Goal: Information Seeking & Learning: Learn about a topic

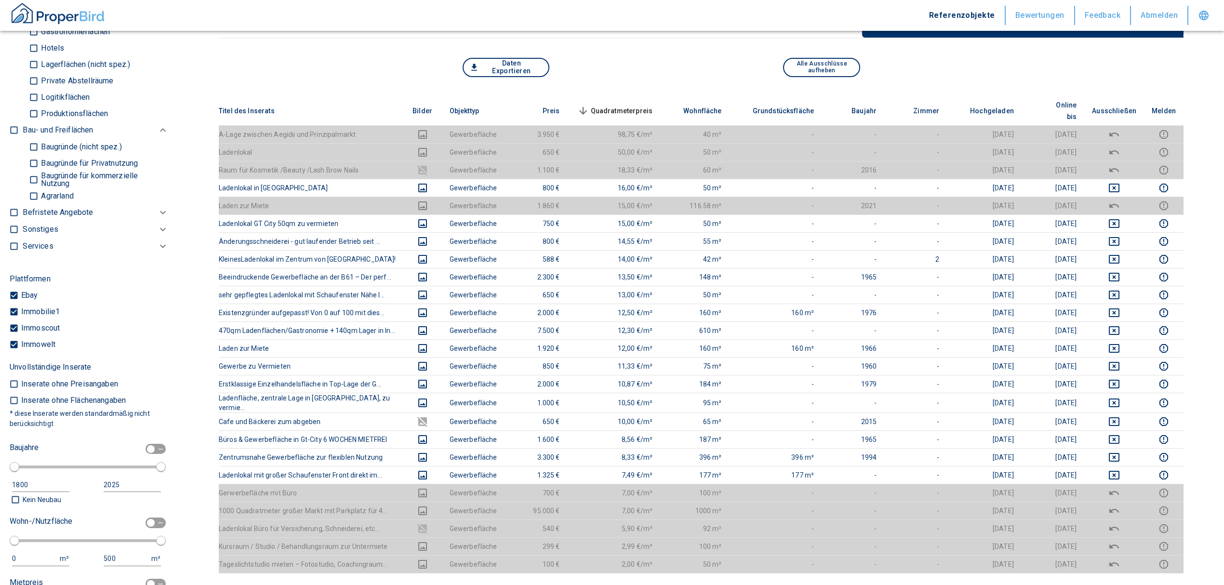
scroll to position [991, 0]
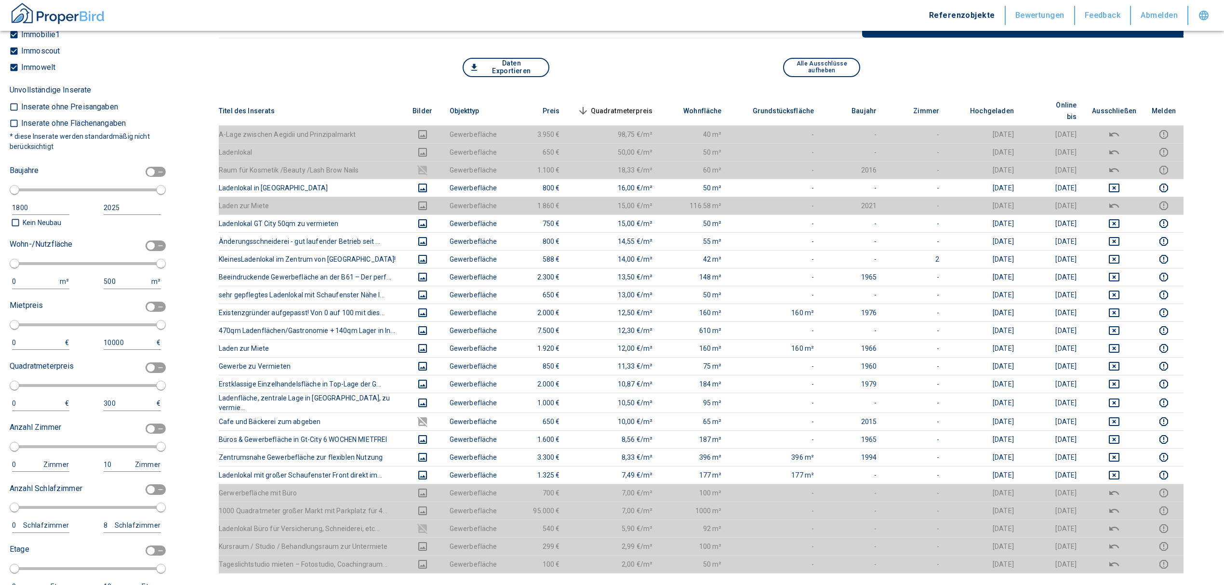
click at [142, 245] on input "checkbox" at bounding box center [150, 245] width 29 height 11
checkbox input "true"
type input "2020"
type input "50"
type input "150"
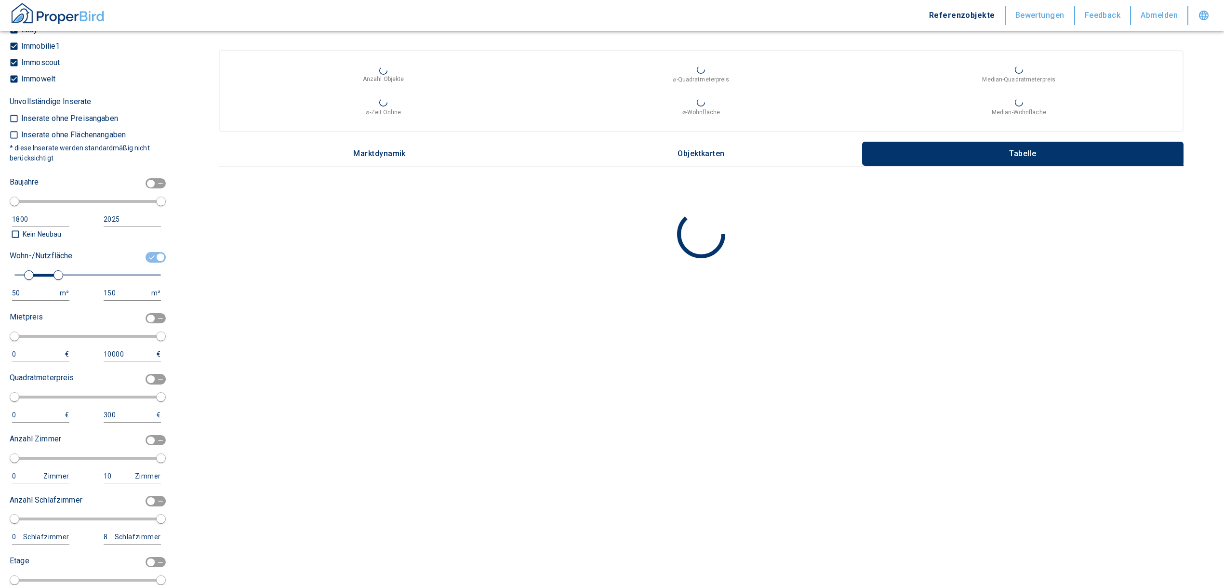
click at [26, 291] on div "50" at bounding box center [31, 293] width 38 height 12
click at [23, 291] on input "50" at bounding box center [34, 293] width 44 height 14
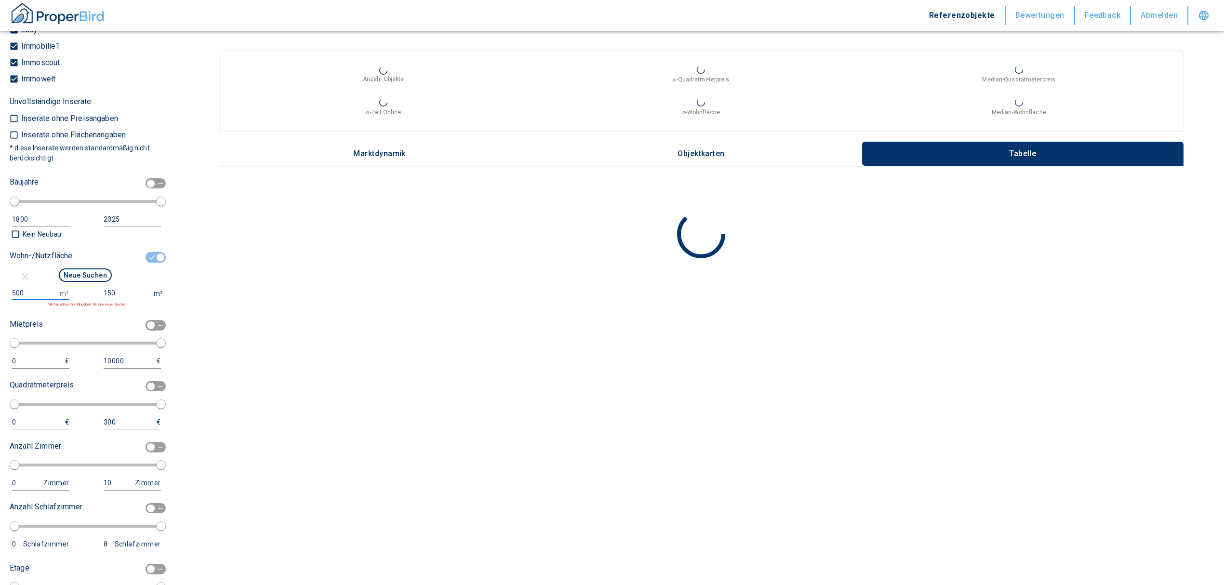
type input "500"
click at [106, 291] on input "150" at bounding box center [127, 293] width 46 height 14
drag, startPoint x: 119, startPoint y: 293, endPoint x: 93, endPoint y: 293, distance: 26.5
click at [99, 293] on div "150 m²" at bounding box center [130, 293] width 62 height 14
type input "999999999"
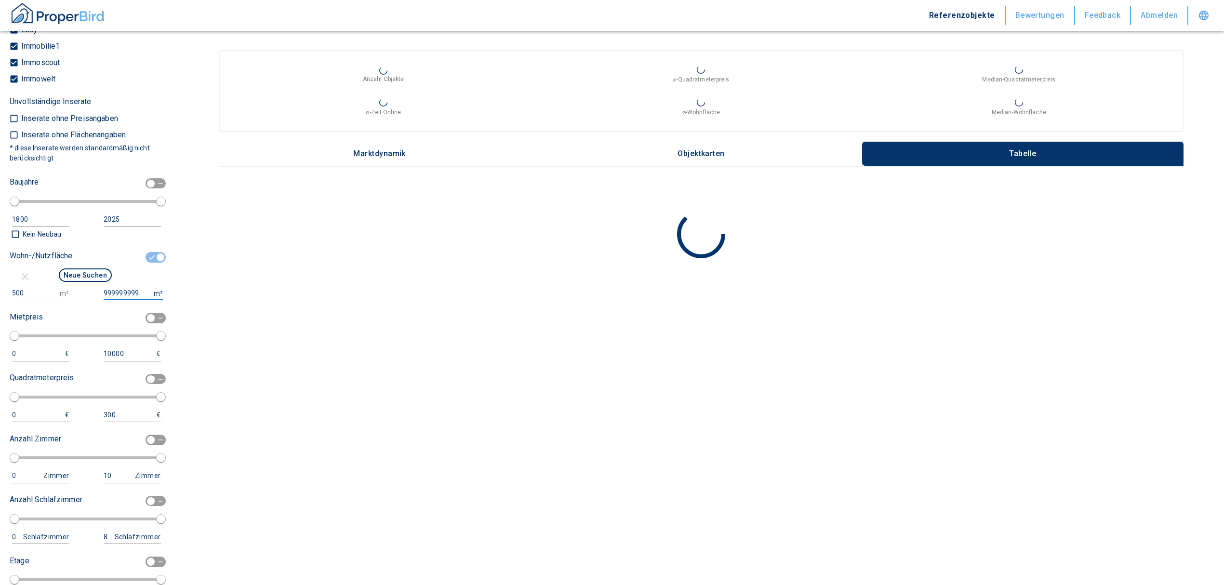
click at [60, 273] on button "Neue Suchen" at bounding box center [85, 274] width 53 height 13
type input "2020"
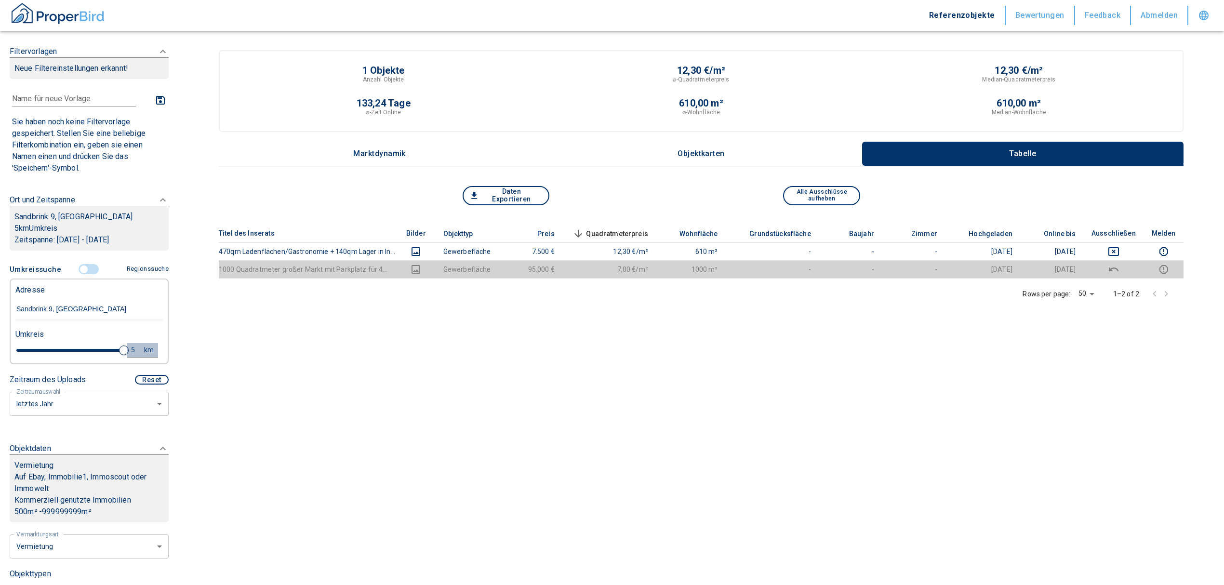
click at [130, 347] on div "5" at bounding box center [138, 350] width 17 height 12
click at [27, 345] on div "5 km Neue Suchen" at bounding box center [81, 350] width 147 height 23
type input "10"
click at [119, 353] on button "Neue Suchen" at bounding box center [128, 349] width 53 height 13
type input "2020"
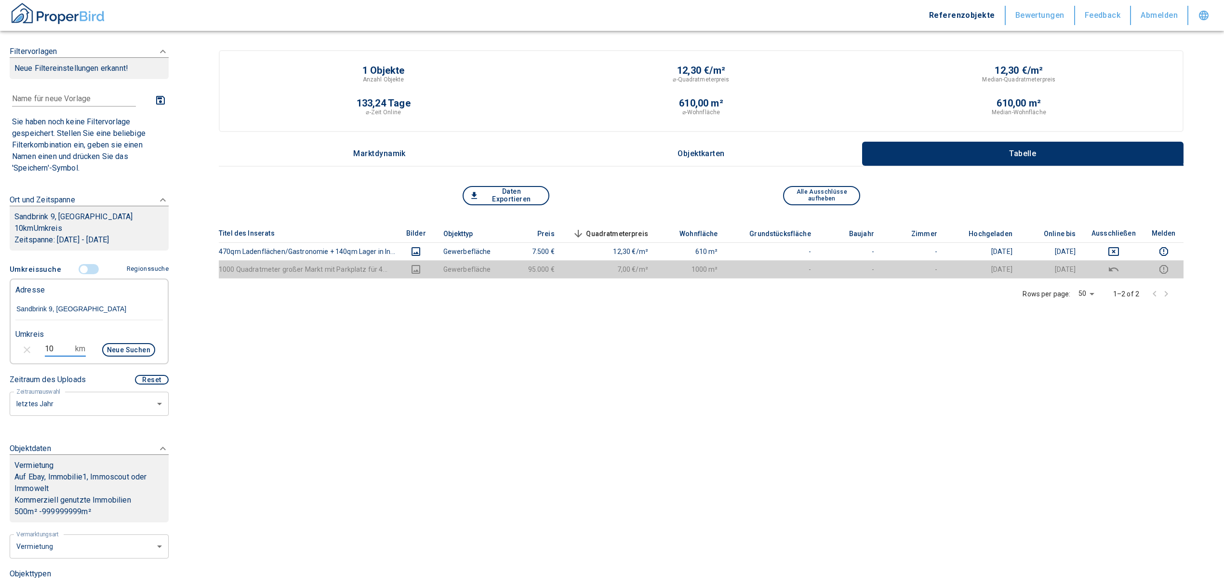
drag, startPoint x: 57, startPoint y: 346, endPoint x: 30, endPoint y: 345, distance: 27.0
click at [30, 345] on div "10 km Neue Suchen" at bounding box center [81, 350] width 147 height 23
type input "20"
click at [108, 354] on button "Neue Suchen" at bounding box center [128, 349] width 53 height 13
type input "2020"
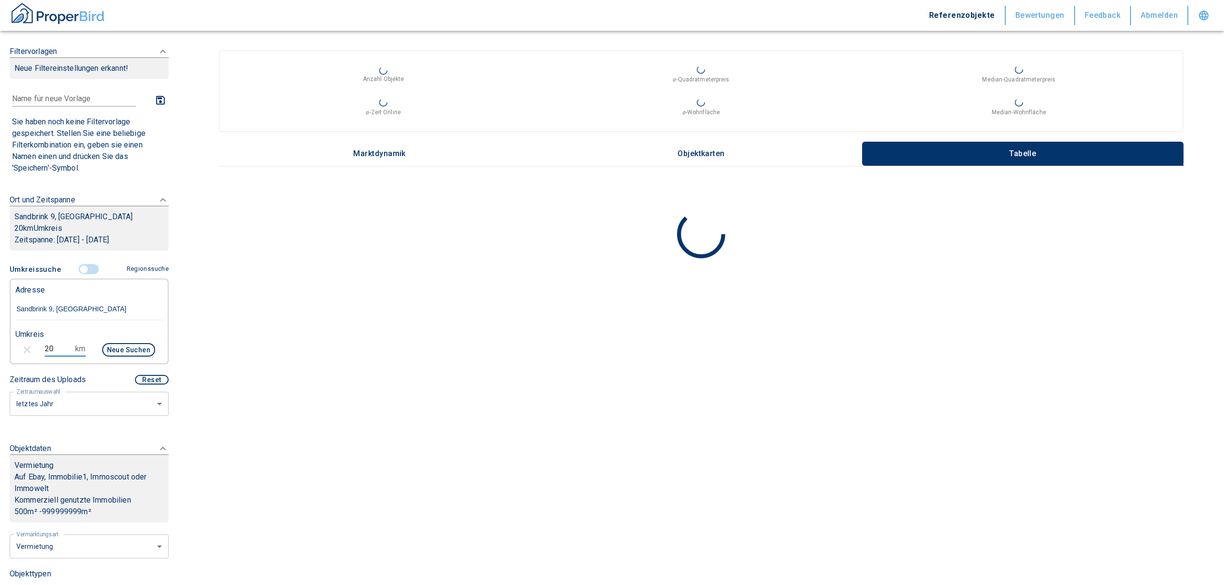
click at [51, 349] on input "20" at bounding box center [58, 348] width 27 height 15
type input "2"
type input "15"
click at [116, 347] on button "Neue Suchen" at bounding box center [128, 349] width 53 height 13
type input "2020"
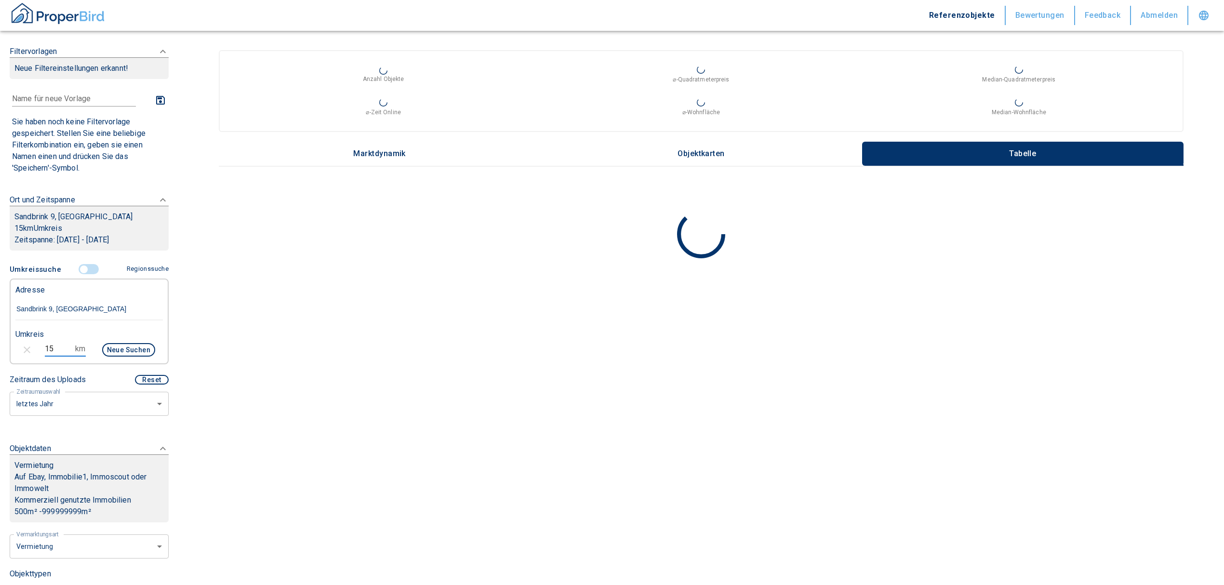
drag, startPoint x: 55, startPoint y: 345, endPoint x: 9, endPoint y: 343, distance: 46.3
click at [9, 343] on div "15 km Neue Suchen" at bounding box center [81, 350] width 147 height 23
type input "10"
click at [124, 347] on button "Neue Suchen" at bounding box center [128, 349] width 53 height 13
type input "2020"
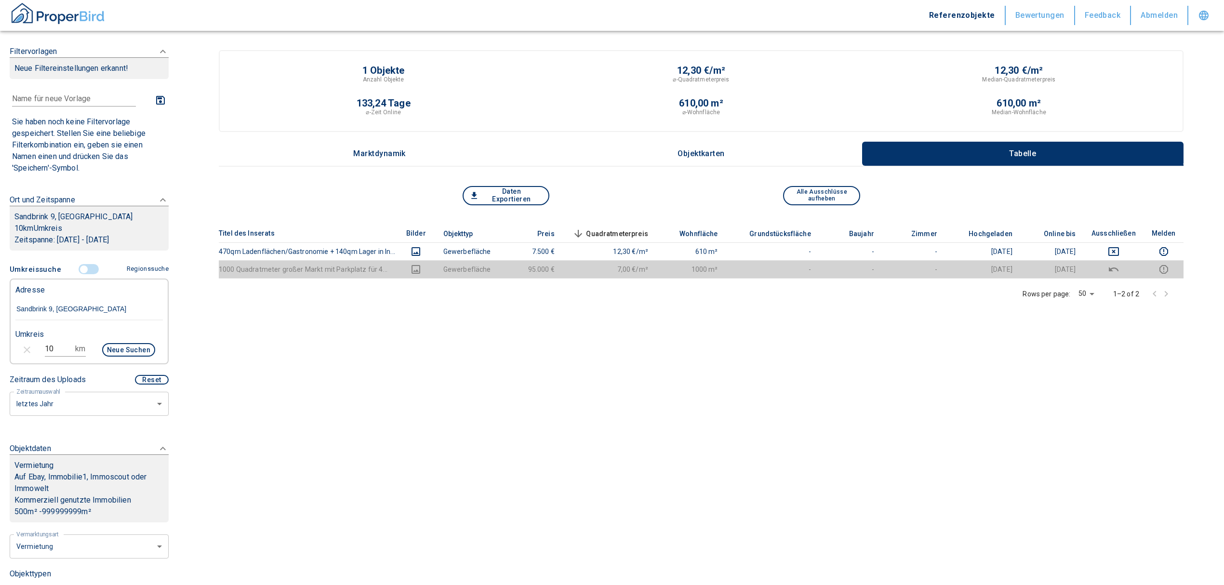
click at [147, 264] on button "Regionssuche" at bounding box center [146, 269] width 46 height 17
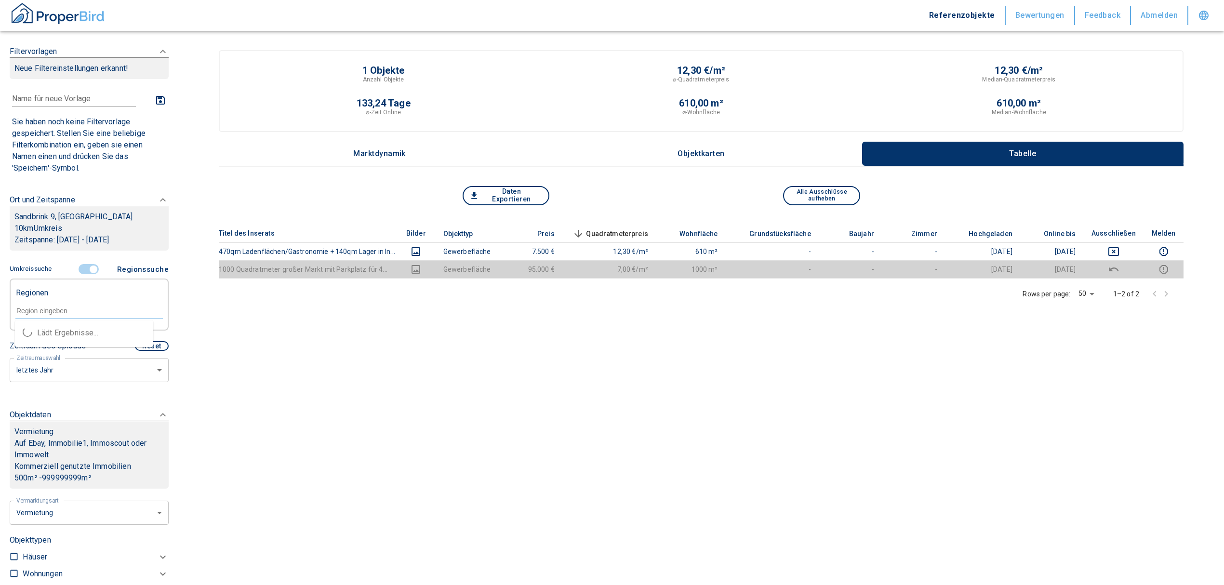
click at [56, 306] on input "text" at bounding box center [88, 310] width 147 height 9
click at [88, 266] on input "controlled" at bounding box center [93, 269] width 29 height 11
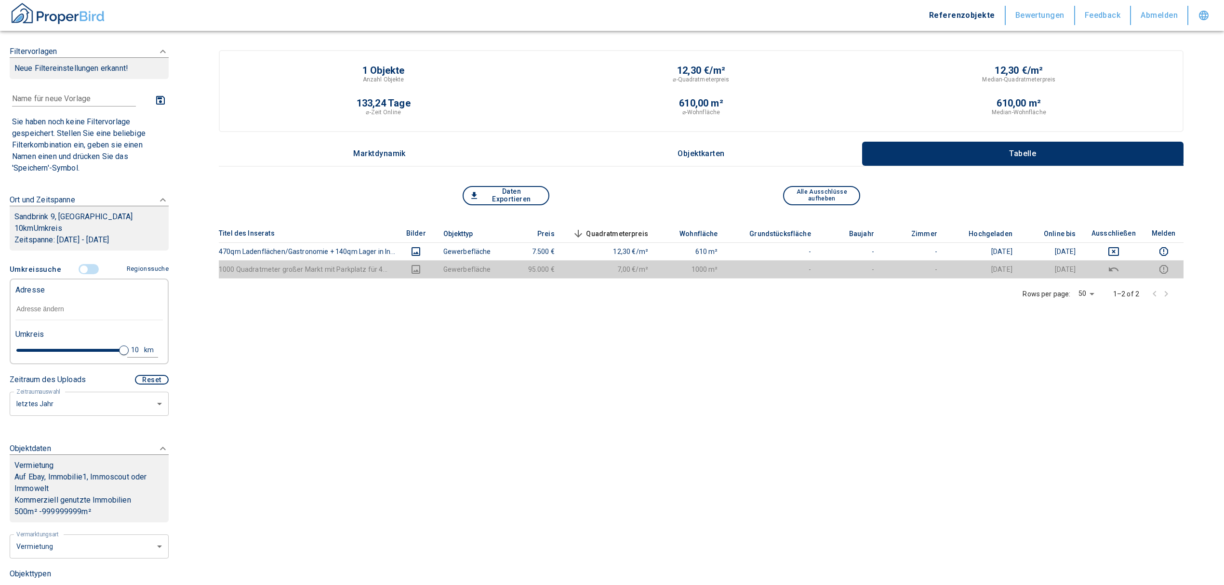
click at [106, 214] on p "Sandbrink 9, [GEOGRAPHIC_DATA]" at bounding box center [88, 217] width 149 height 12
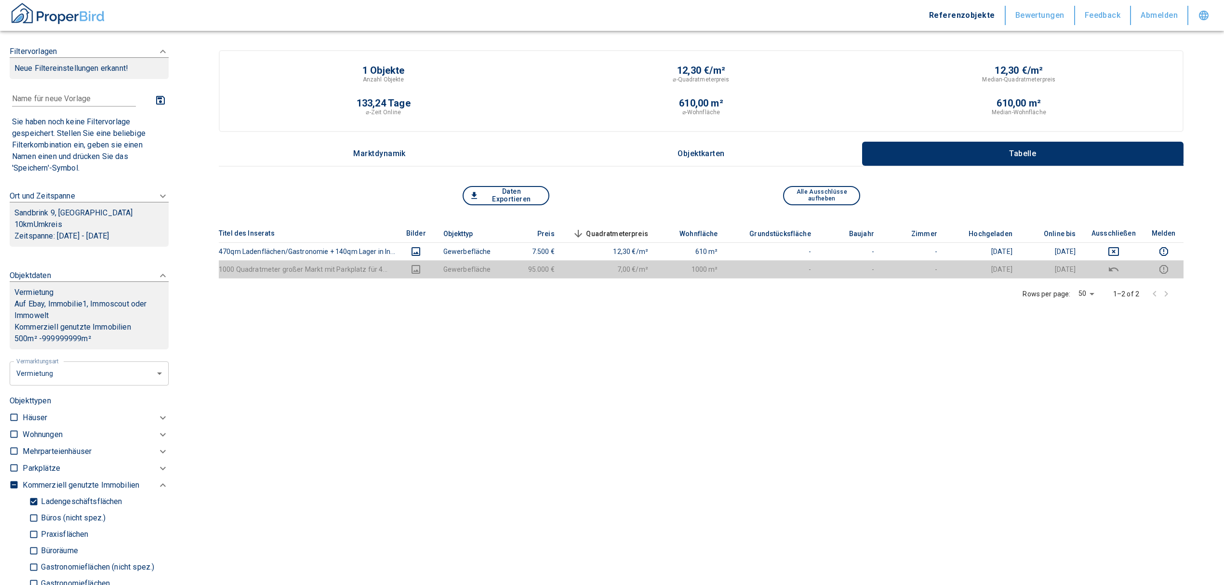
click at [106, 212] on p "Sandbrink 9, [GEOGRAPHIC_DATA]" at bounding box center [88, 213] width 149 height 12
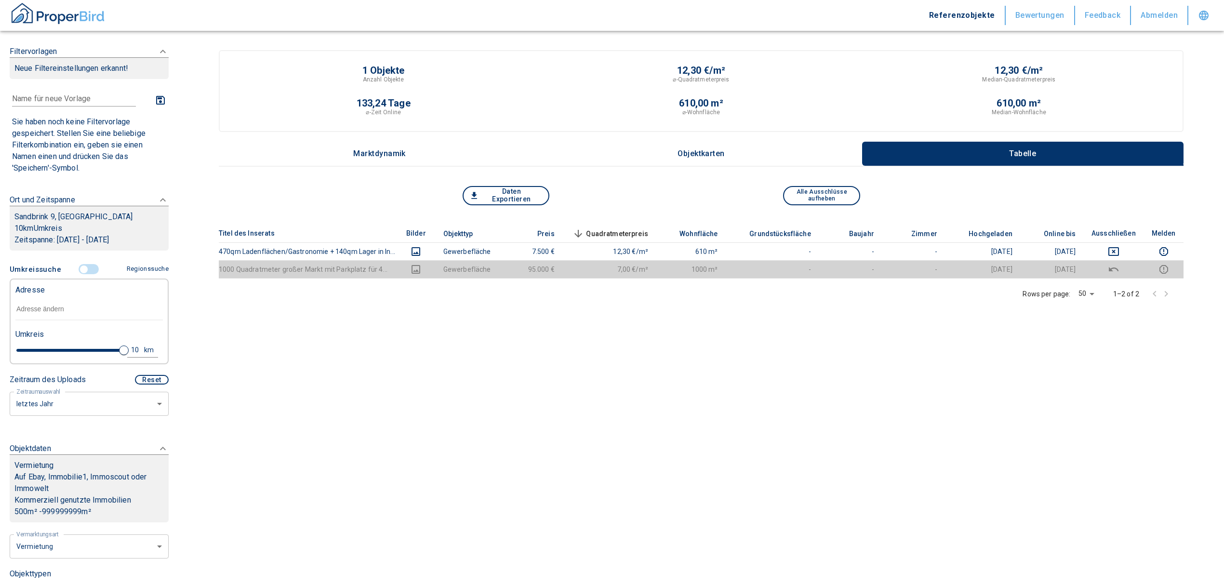
click at [122, 471] on p "Auf Ebay, Immobilie1, Immoscout oder Immowelt" at bounding box center [88, 482] width 149 height 23
click at [122, 471] on p "Auf Ebay, Immobilie1, Immoscout oder Immowelt" at bounding box center [88, 478] width 149 height 23
click at [130, 347] on div "10" at bounding box center [138, 350] width 17 height 12
click at [125, 272] on button "Regionssuche" at bounding box center [146, 269] width 46 height 17
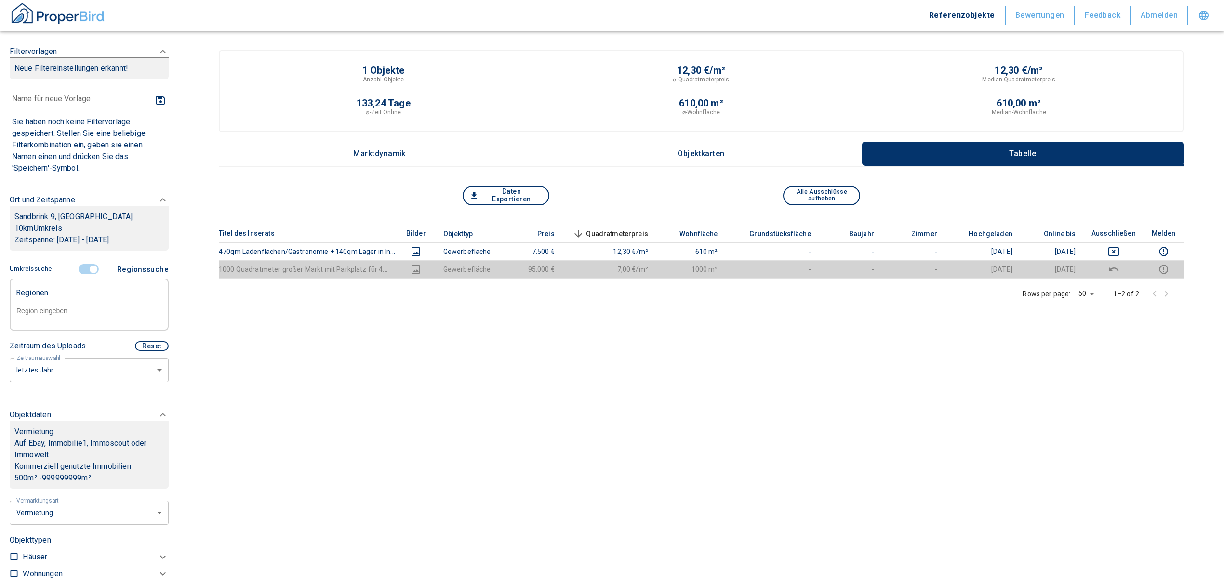
click at [69, 307] on input "text" at bounding box center [88, 310] width 147 height 9
click at [74, 328] on li "Gütersloh (Kreis)" at bounding box center [84, 332] width 138 height 17
type input "[GEOGRAPHIC_DATA]"
type input "2020"
type input "Gütersloh (Kreis)"
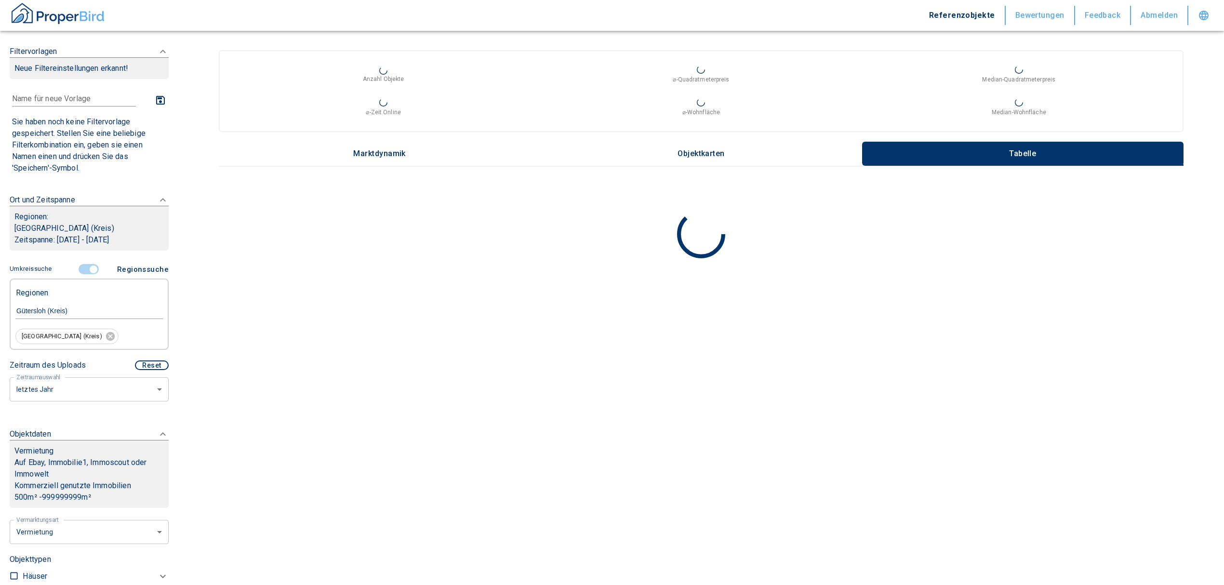
type input "2020"
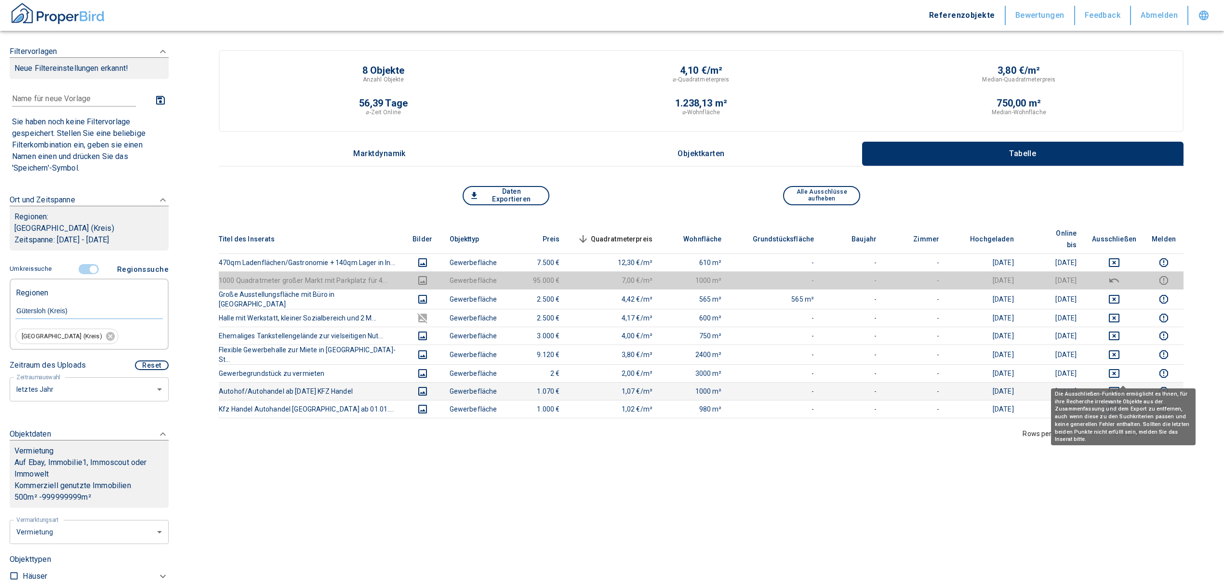
click at [1120, 385] on icon "deselect this listing" at bounding box center [1114, 391] width 12 height 12
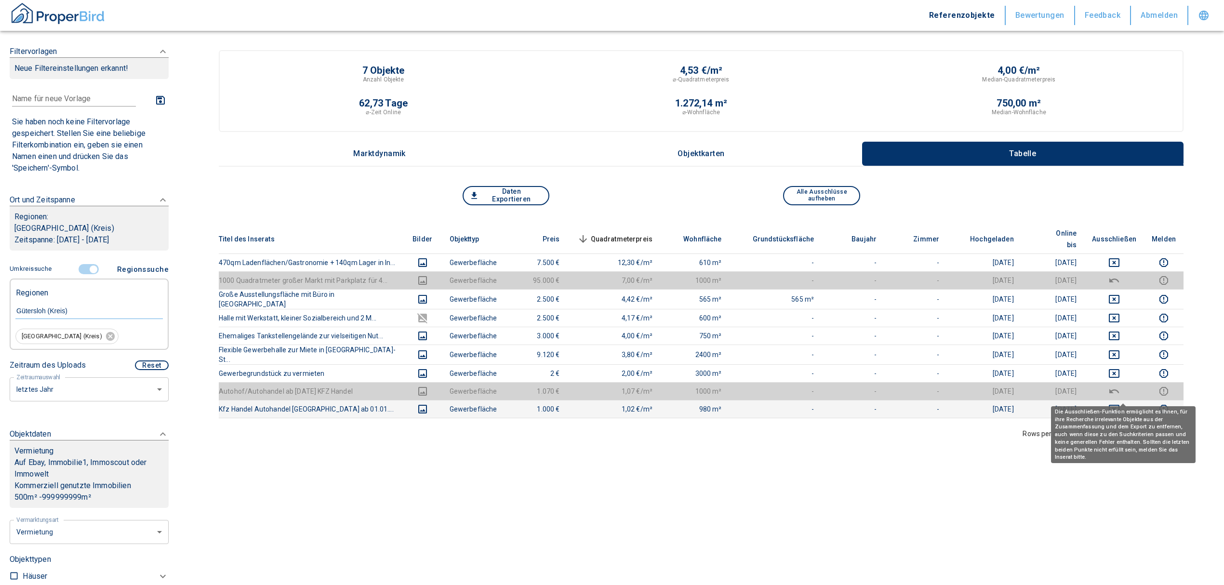
click at [1119, 405] on icon "deselect this listing" at bounding box center [1114, 409] width 11 height 9
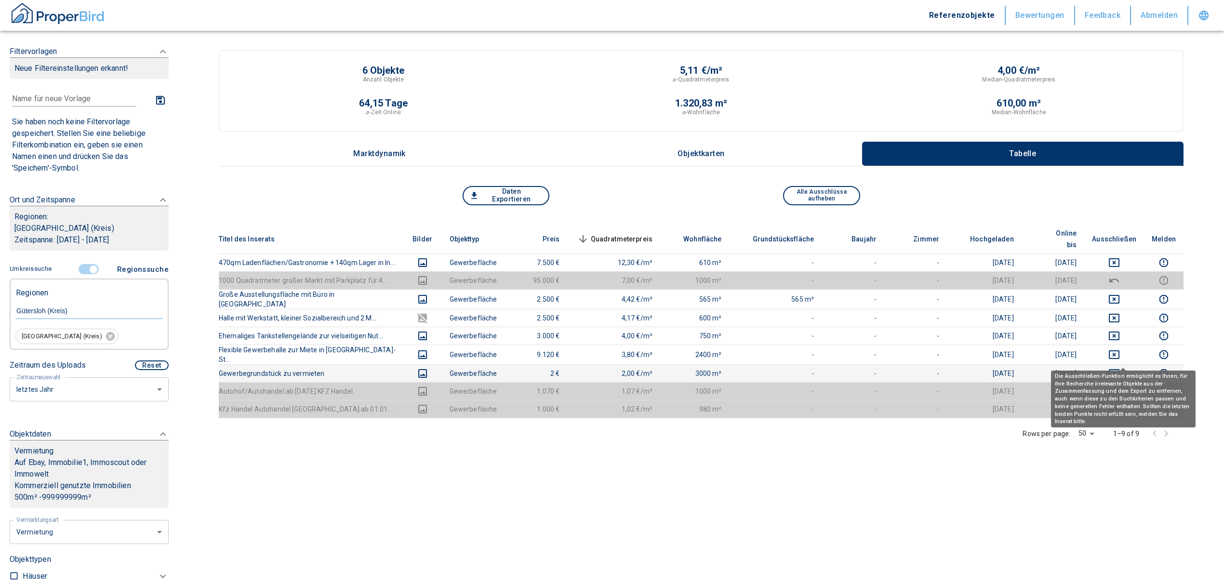
click at [1120, 368] on icon "deselect this listing" at bounding box center [1114, 374] width 12 height 12
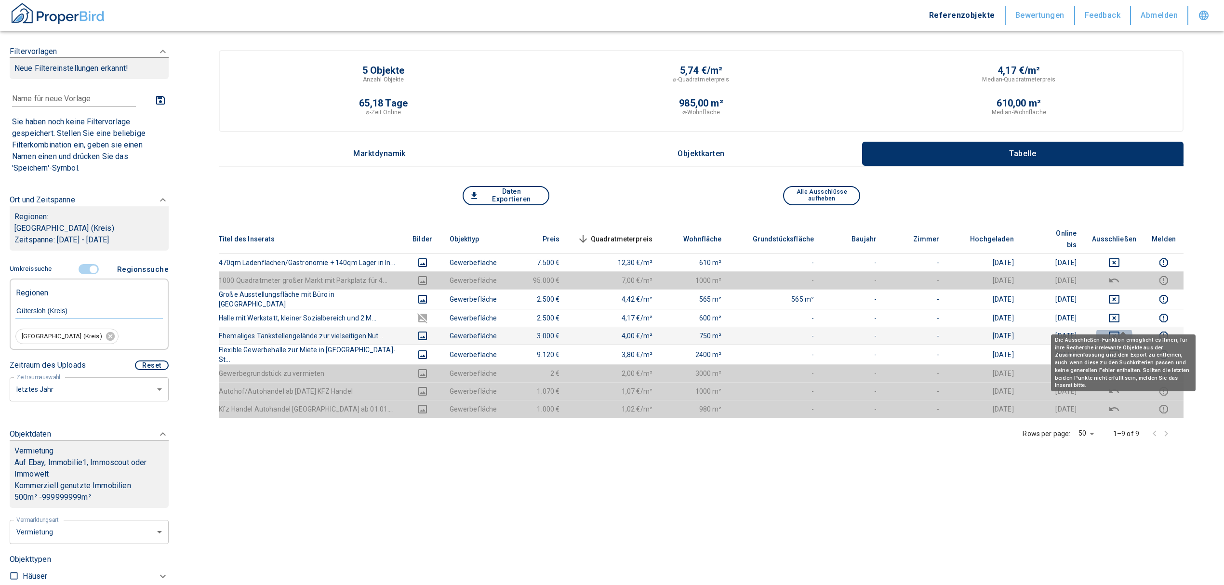
click at [1119, 331] on icon "deselect this listing" at bounding box center [1114, 335] width 11 height 9
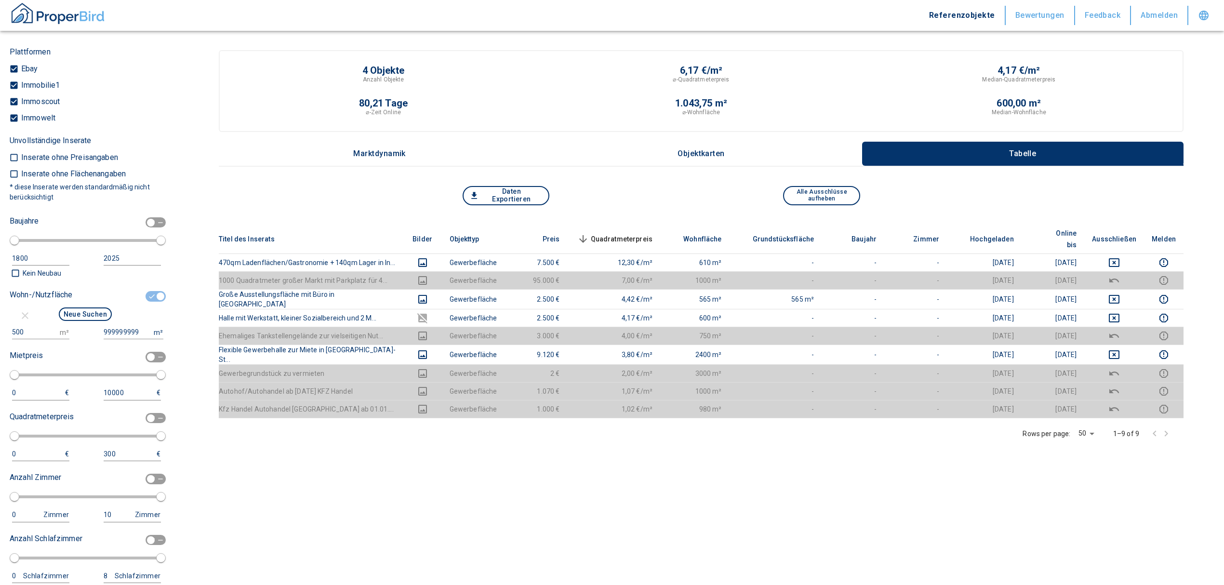
scroll to position [964, 0]
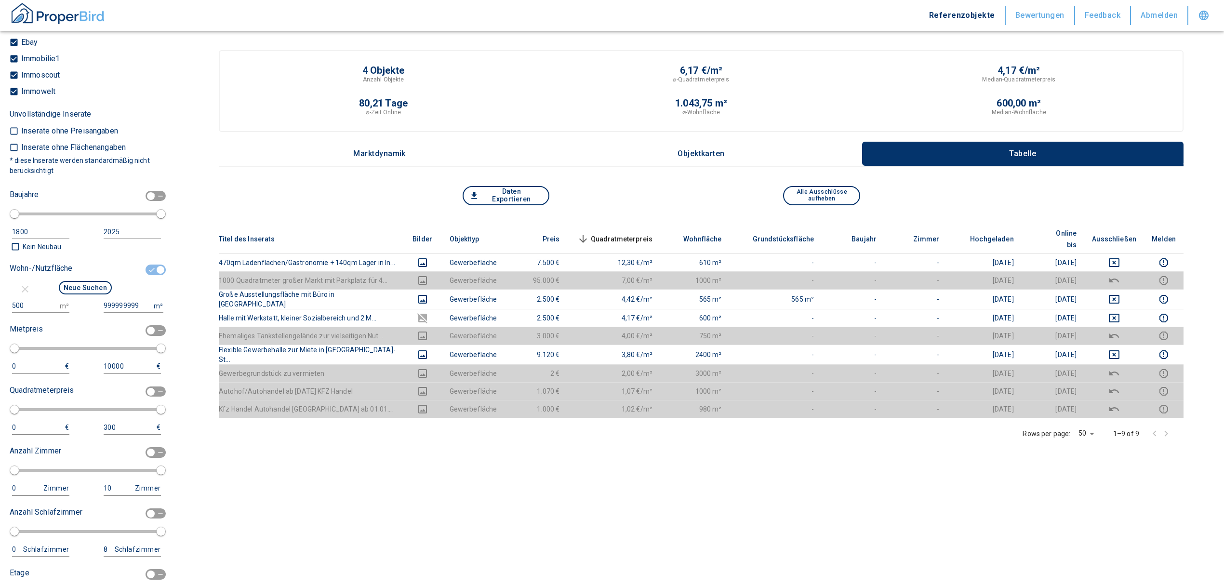
click at [22, 297] on div "Neue Suchen" at bounding box center [85, 289] width 151 height 20
drag, startPoint x: 24, startPoint y: 304, endPoint x: 0, endPoint y: 301, distance: 24.3
click at [0, 301] on div "Filtervorlagen Neue Filtereinstellungen erkannt! Name für neue Vorlage x Sie ha…" at bounding box center [89, 292] width 178 height 585
type input "200"
click at [79, 290] on button "Neue Suchen" at bounding box center [85, 287] width 53 height 13
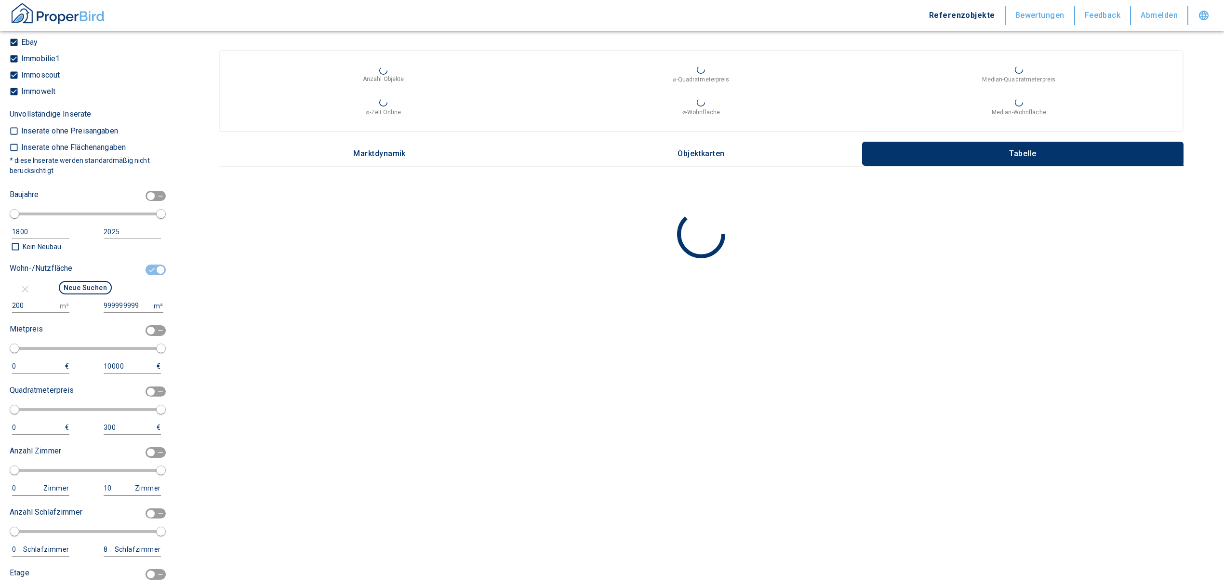
type input "2020"
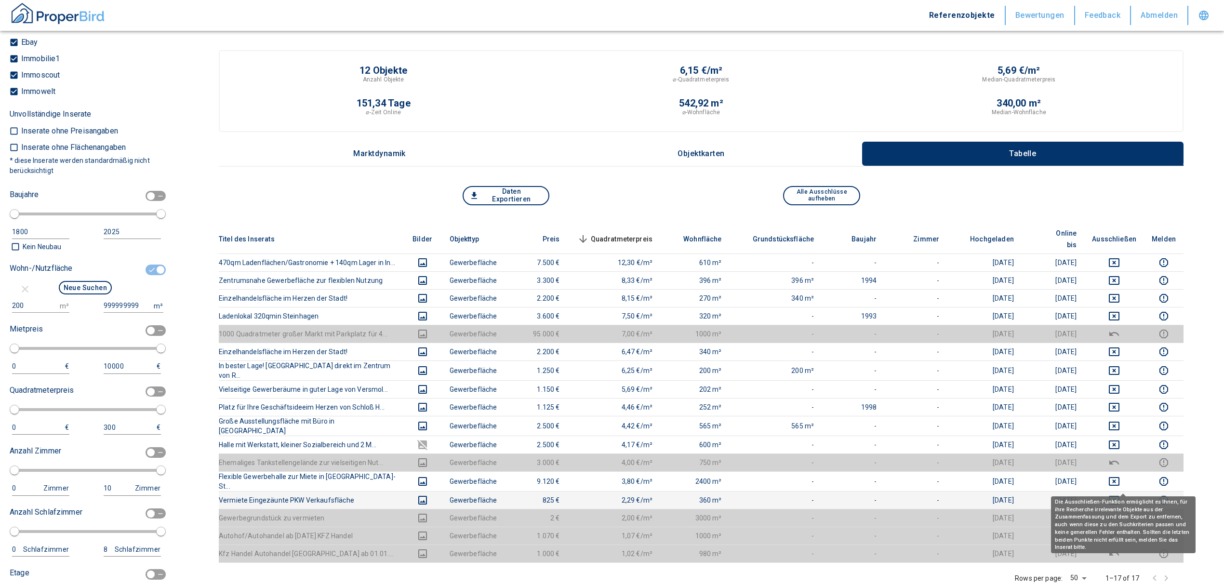
click at [1120, 494] on icon "deselect this listing" at bounding box center [1114, 500] width 12 height 12
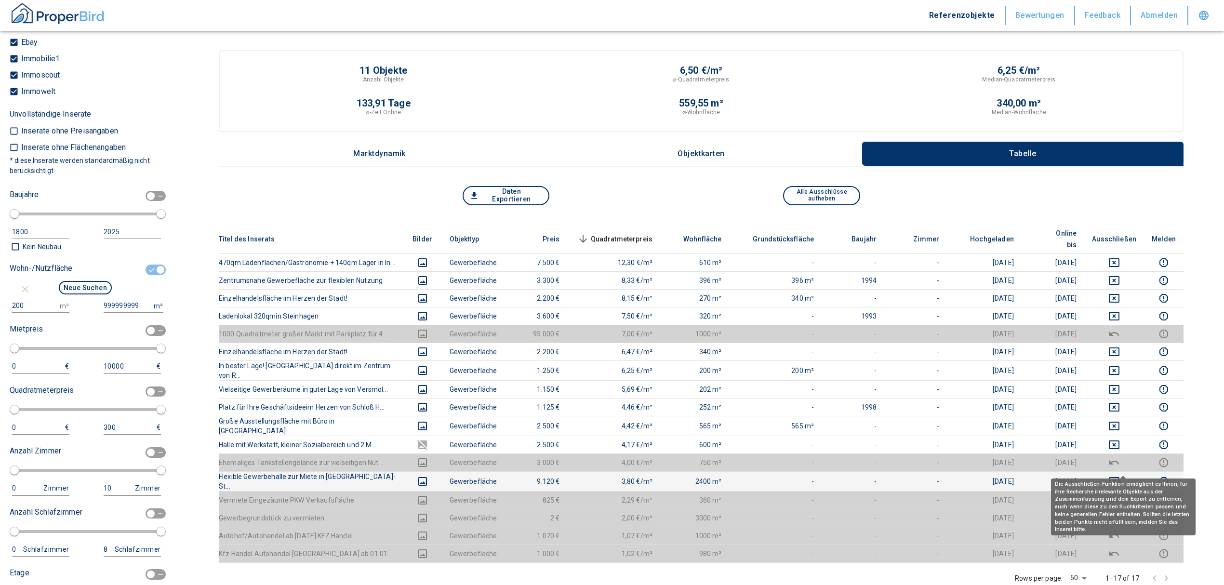
click at [1119, 477] on icon "deselect this listing" at bounding box center [1114, 481] width 11 height 9
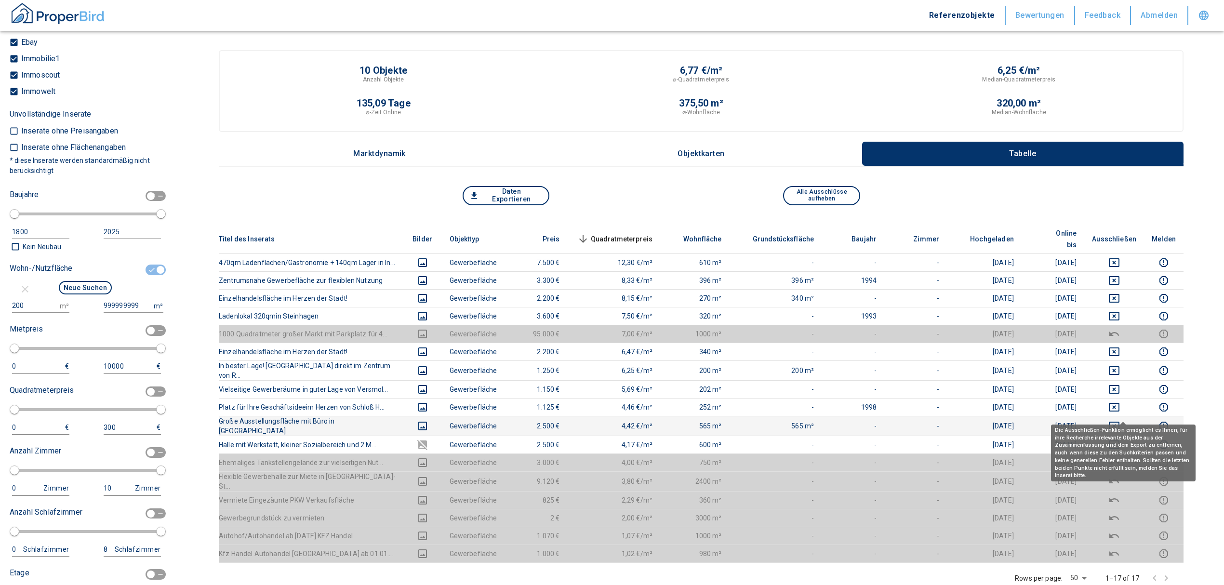
click at [1119, 420] on icon "deselect this listing" at bounding box center [1114, 426] width 12 height 12
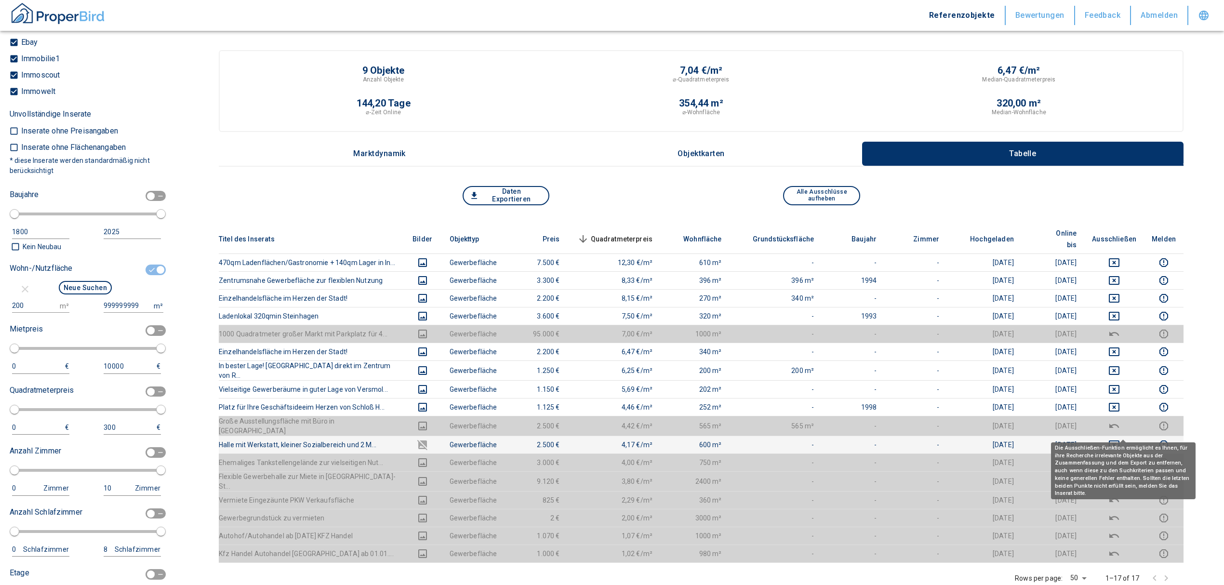
click at [1120, 439] on icon "deselect this listing" at bounding box center [1114, 445] width 12 height 12
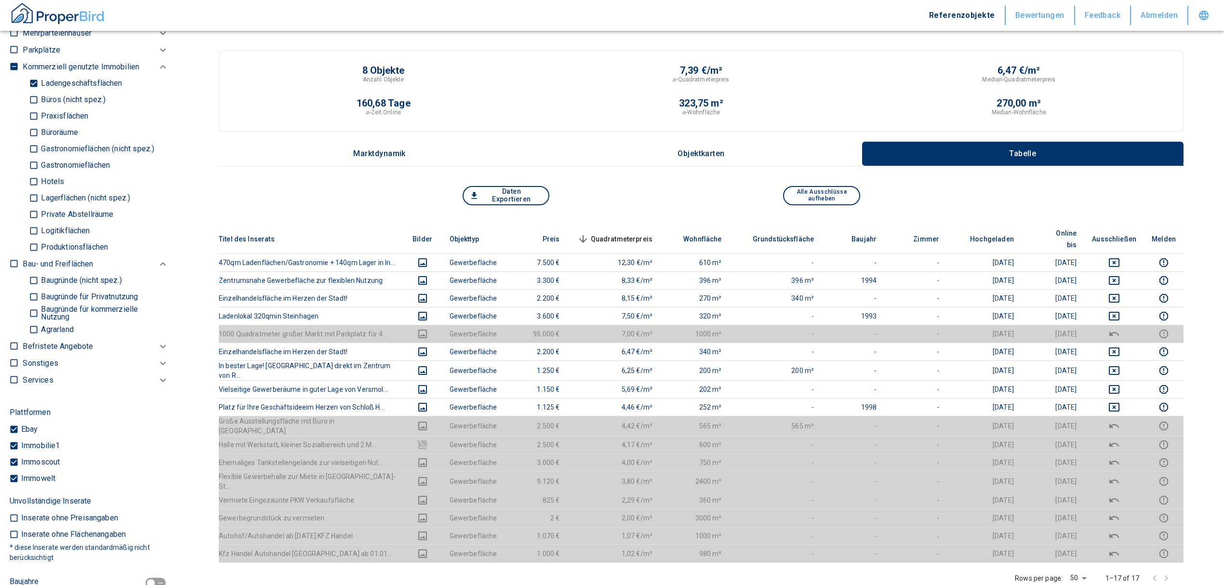
scroll to position [578, 0]
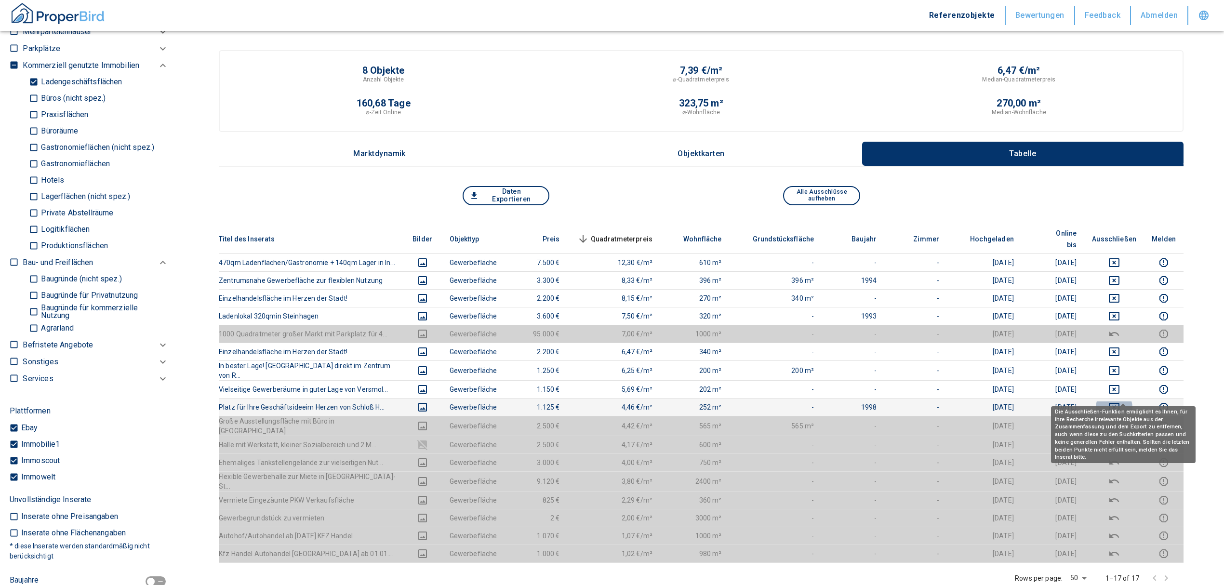
click at [1119, 403] on icon "deselect this listing" at bounding box center [1114, 407] width 11 height 9
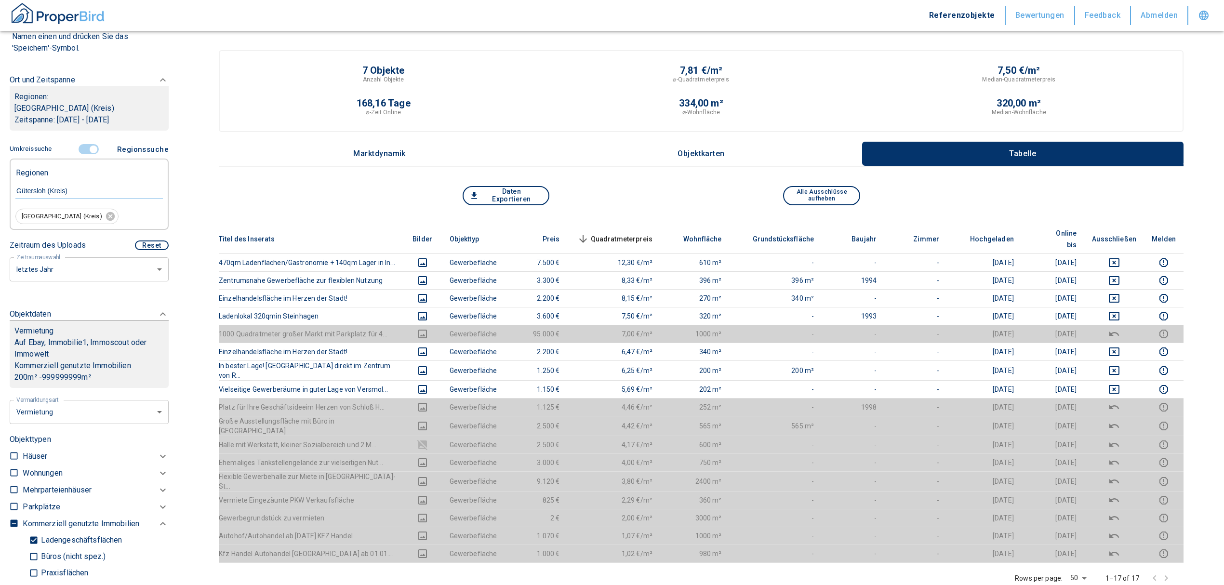
scroll to position [64, 0]
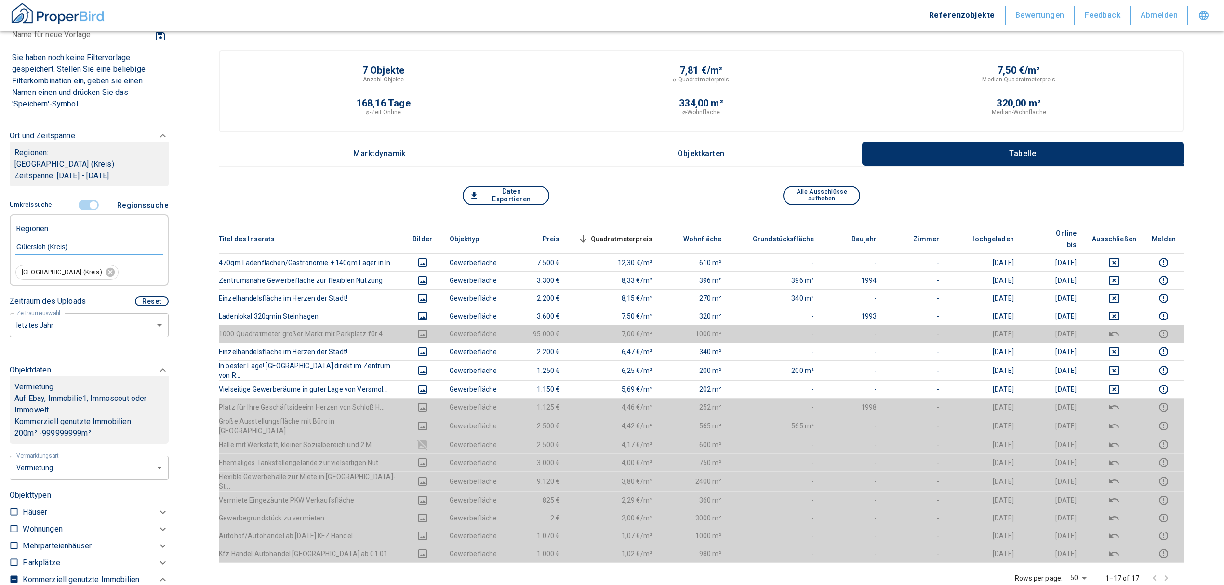
click at [85, 205] on input "controlled" at bounding box center [93, 205] width 29 height 11
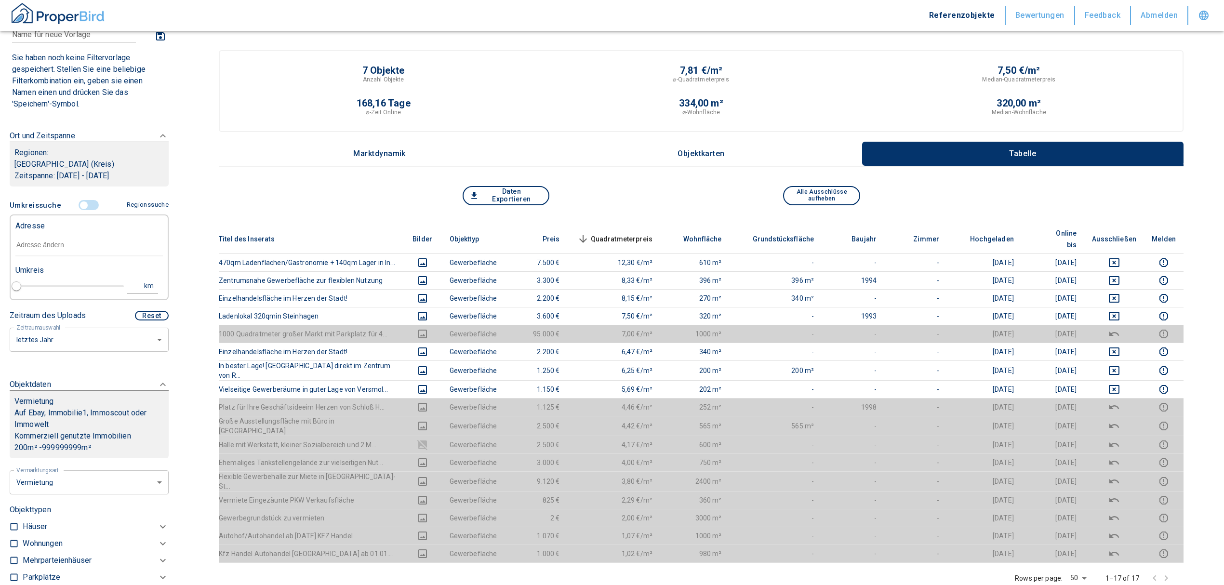
click at [55, 243] on input "text" at bounding box center [88, 245] width 147 height 22
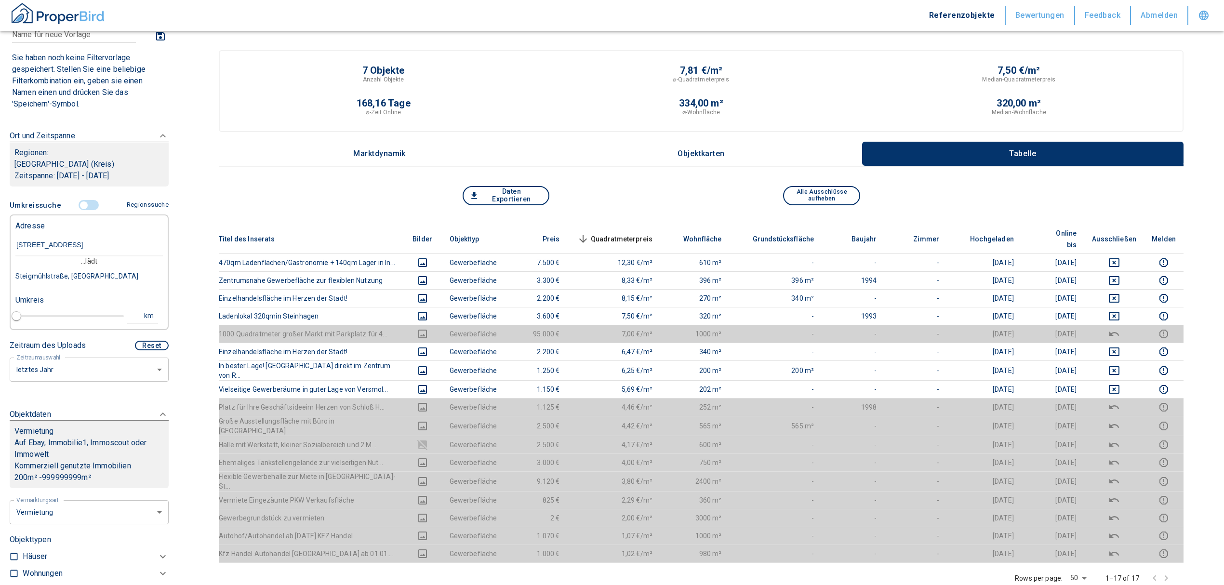
type input "[STREET_ADDRESS]"
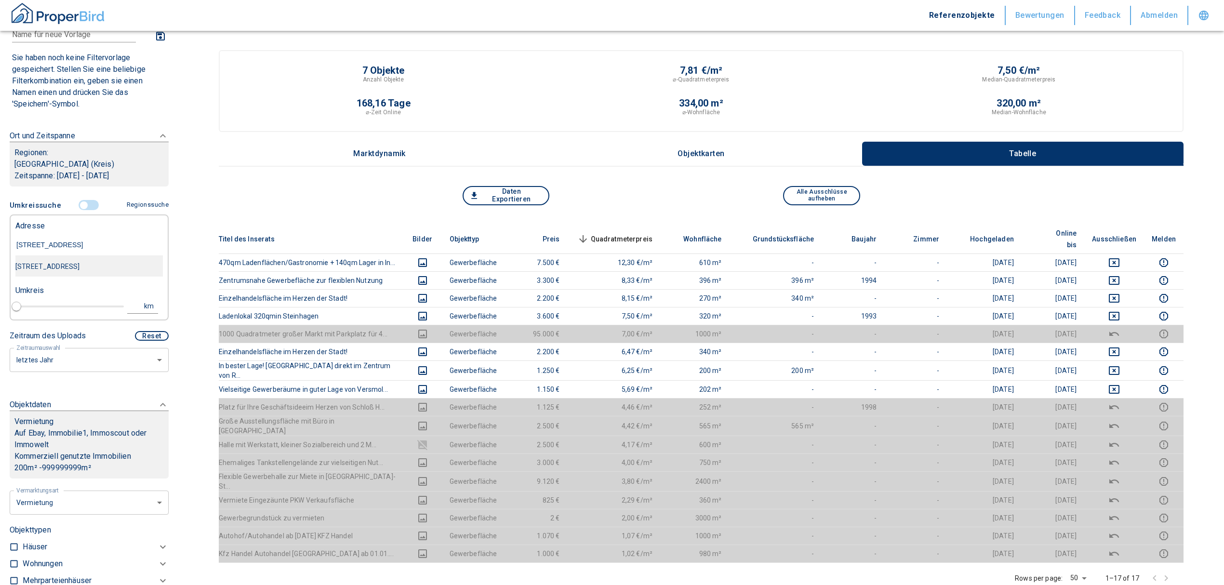
click at [123, 274] on div "[STREET_ADDRESS]" at bounding box center [88, 266] width 147 height 20
type input "2020"
type input "[STREET_ADDRESS]"
type input "1"
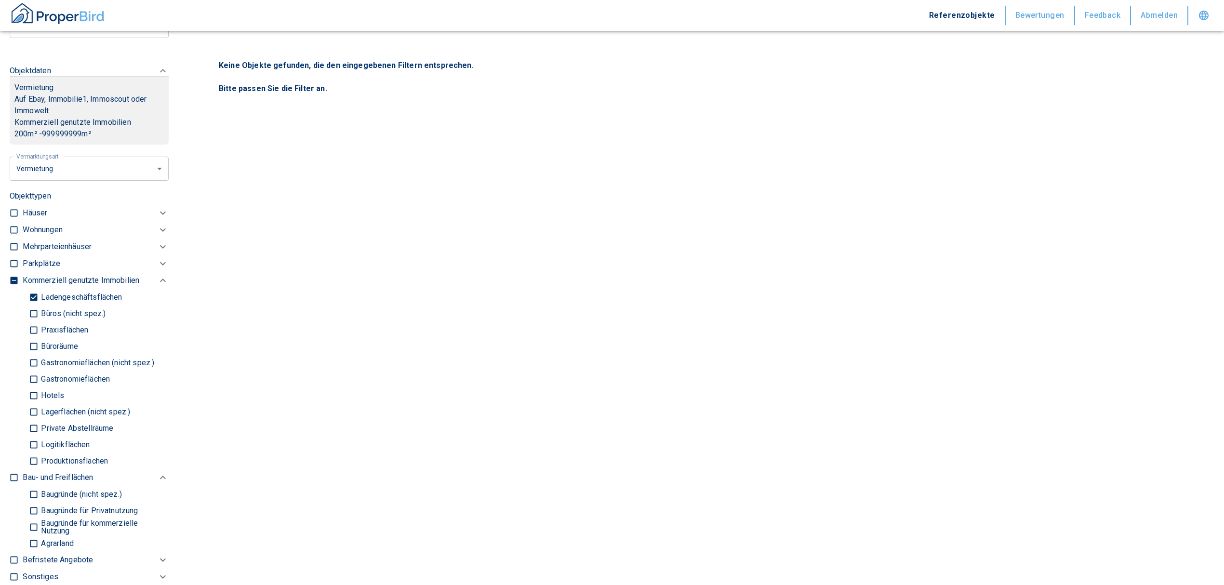
scroll to position [449, 0]
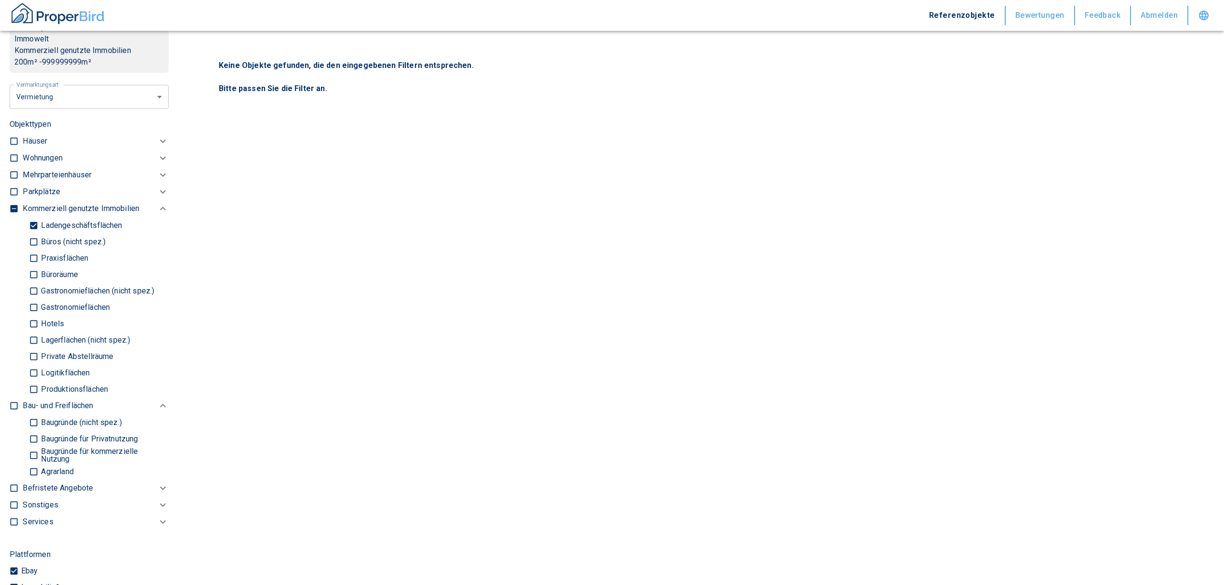
type input "[STREET_ADDRESS]"
click at [31, 222] on input "Ladengeschäftsflächen" at bounding box center [34, 225] width 10 height 17
checkbox input "false"
type input "2020"
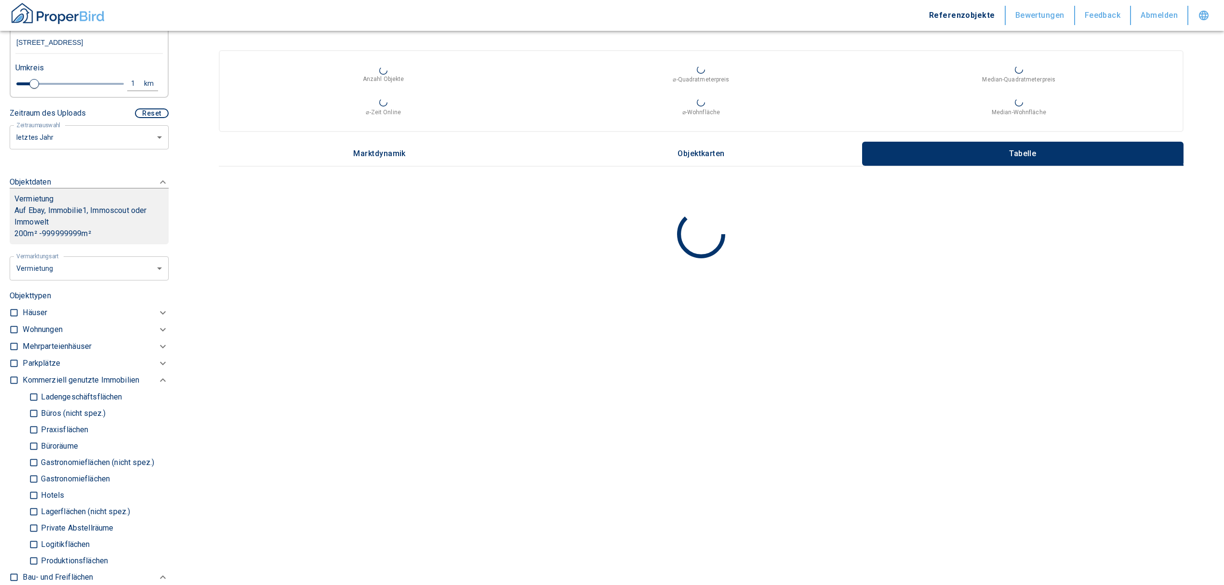
scroll to position [257, 0]
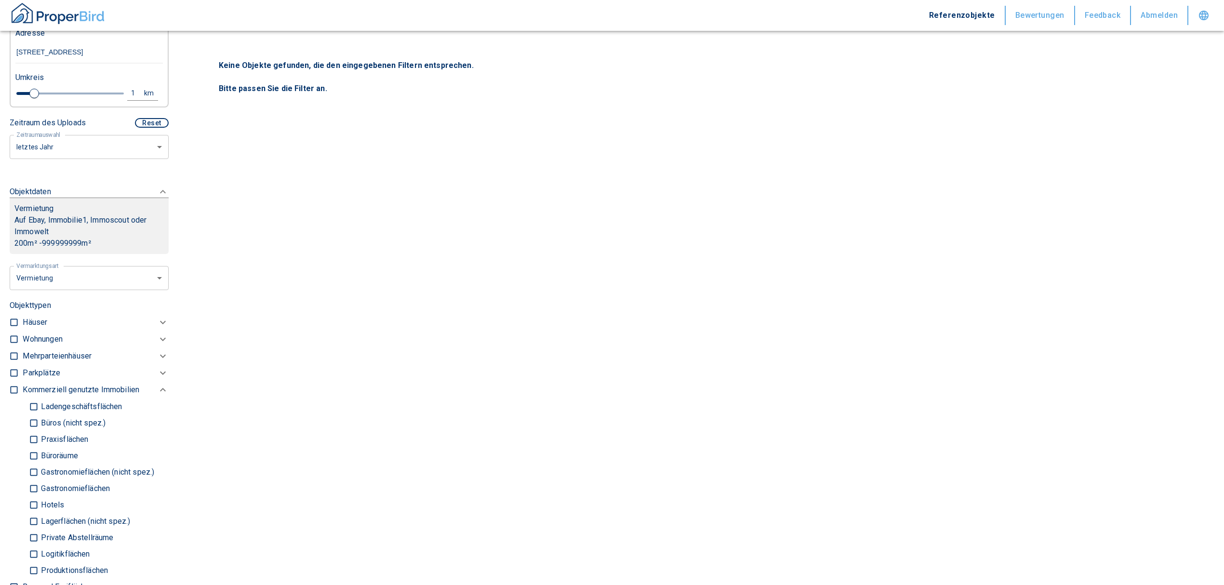
click at [15, 340] on input "checkbox" at bounding box center [14, 339] width 10 height 10
checkbox input "true"
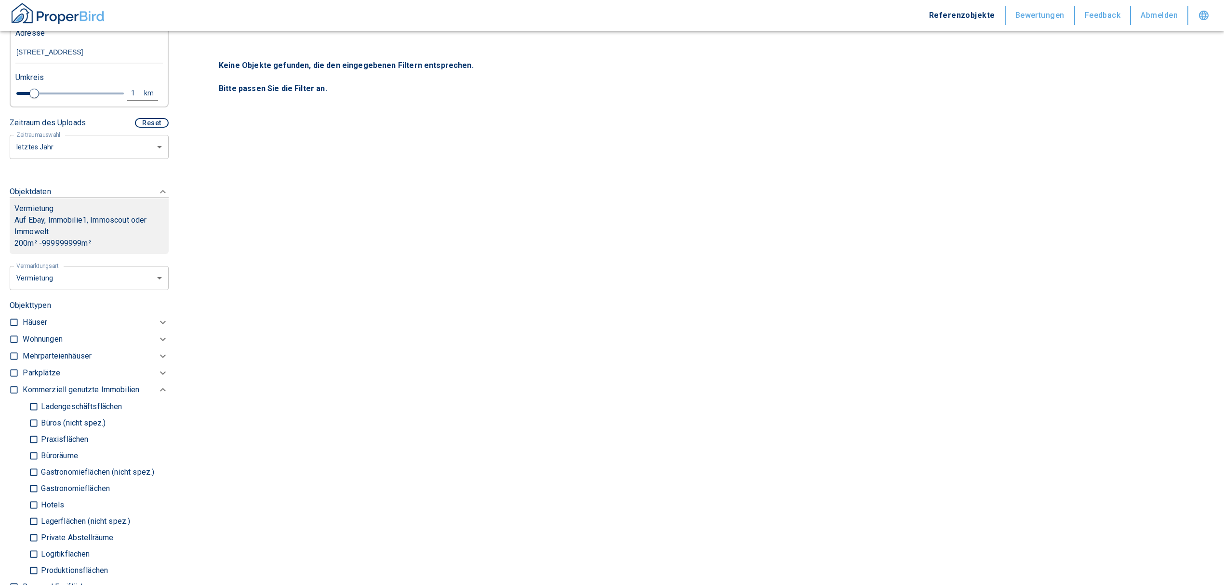
checkbox input "true"
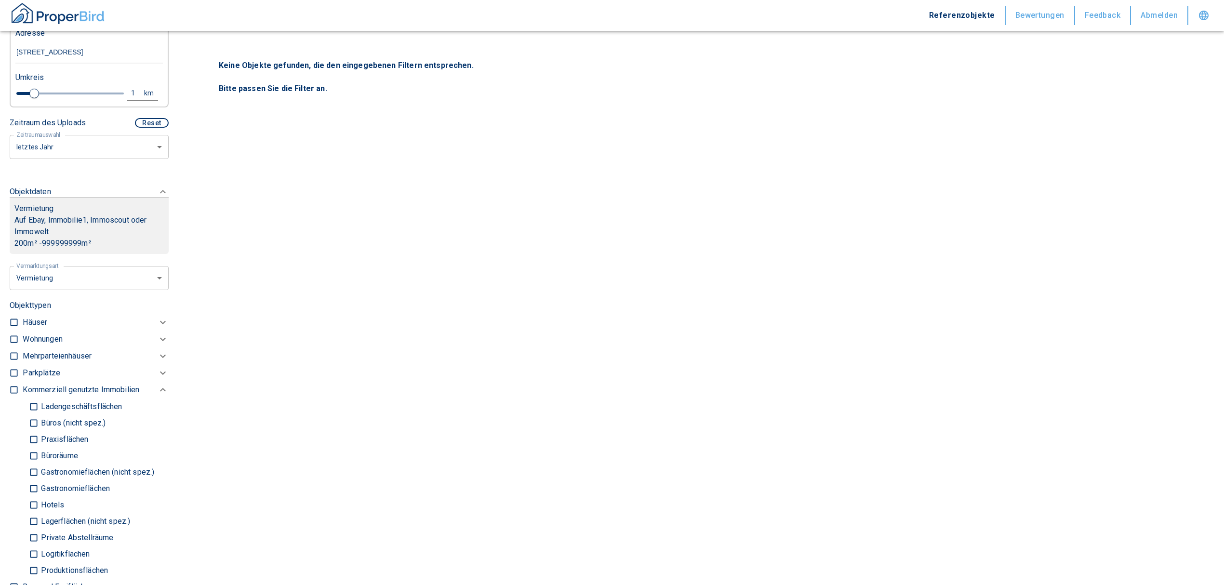
type input "2020"
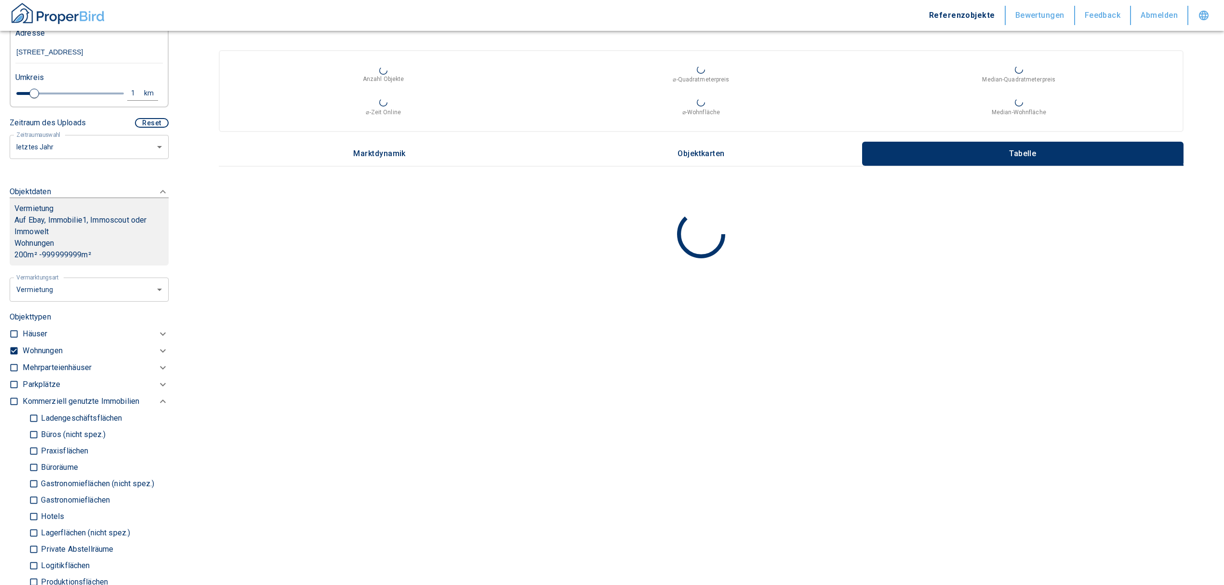
click at [49, 346] on p "Wohnungen" at bounding box center [43, 351] width 40 height 12
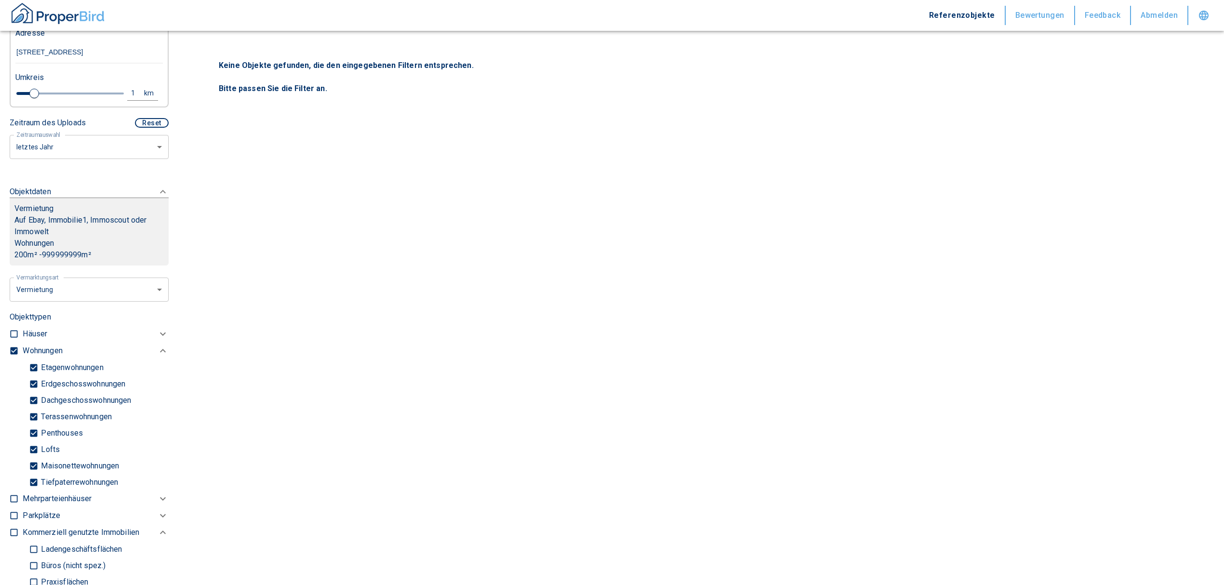
click at [35, 478] on input "Tiefpaterrewohnungen" at bounding box center [34, 482] width 10 height 17
checkbox input "false"
type input "2020"
click at [68, 147] on body "Referenzobjekte Bewertungen Feedback Abmelden Filtervorlagen Neue Filtereinstel…" at bounding box center [612, 292] width 1224 height 585
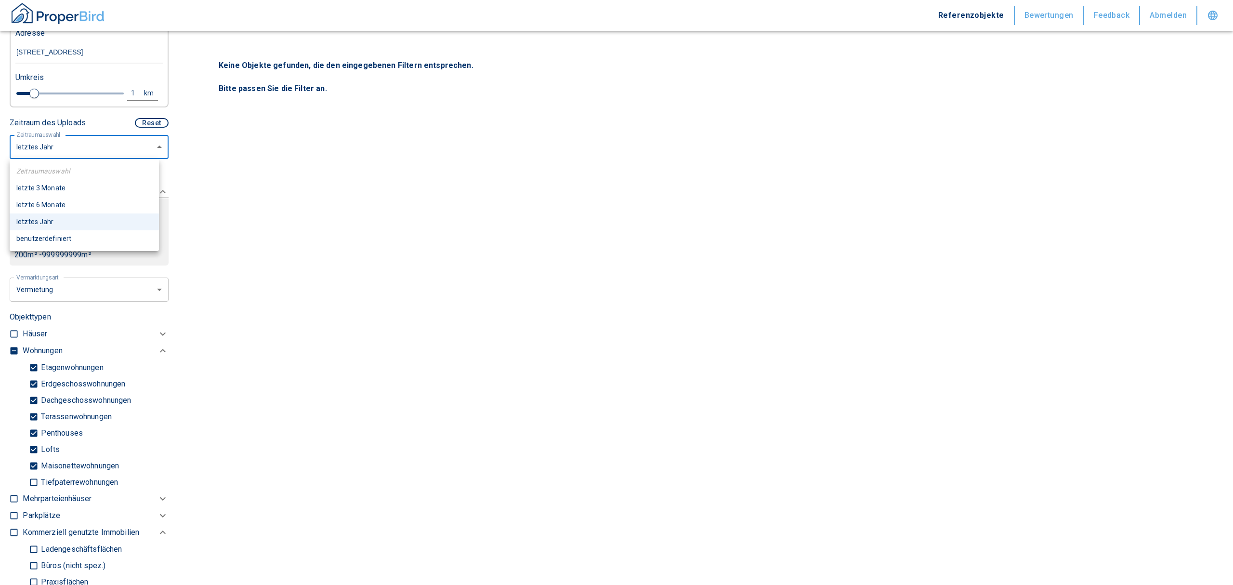
click at [62, 200] on li "letzte 6 Monate" at bounding box center [84, 205] width 149 height 17
type input "6"
type input "2020"
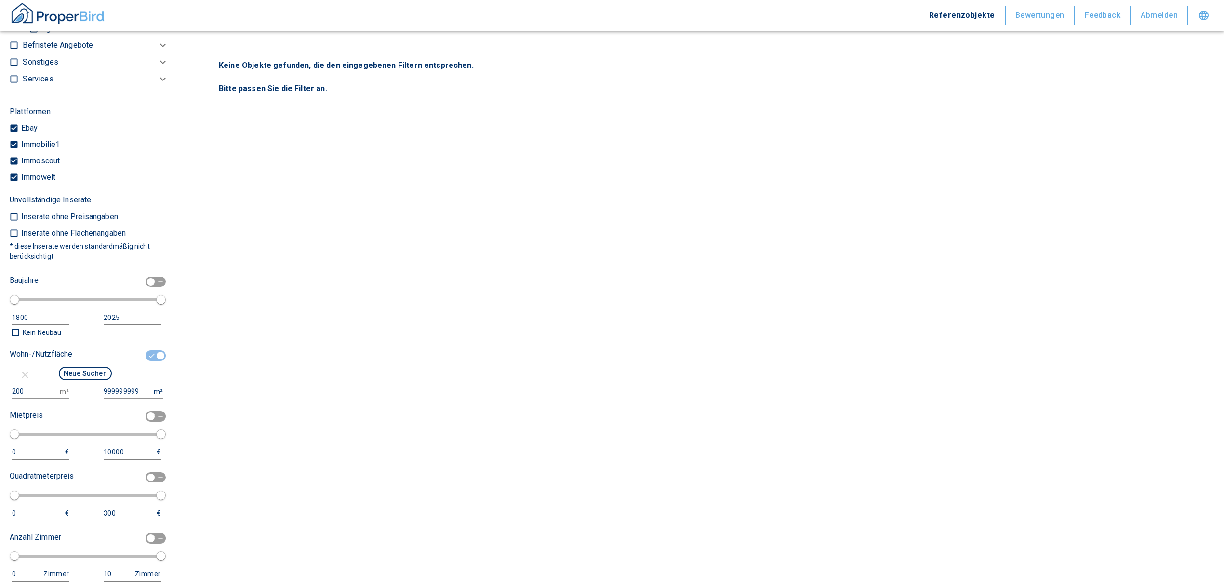
scroll to position [964, 0]
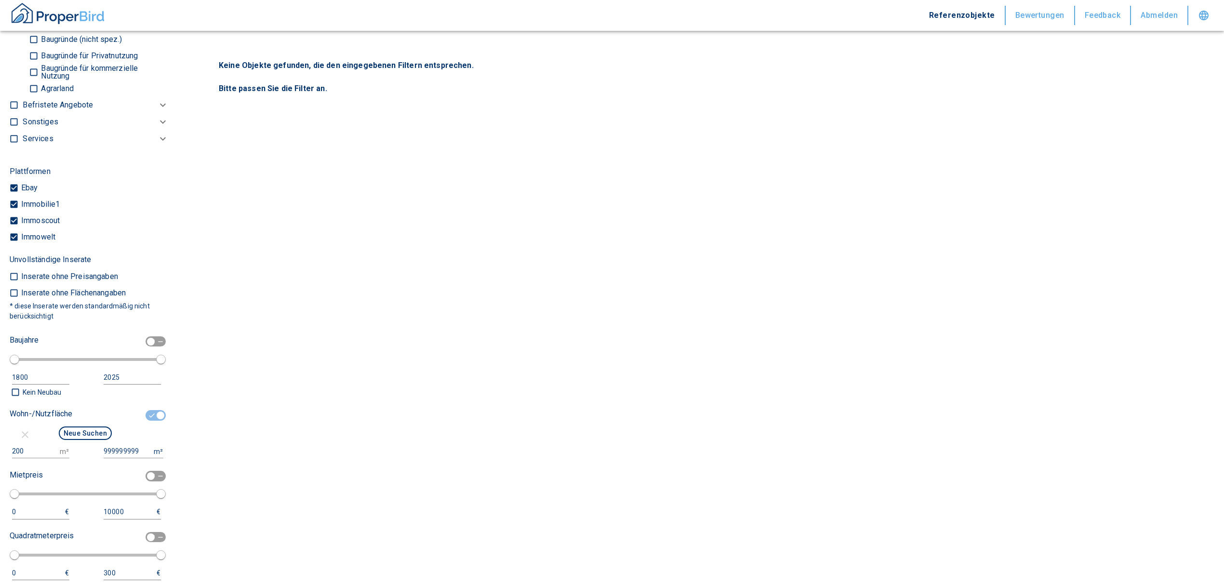
click at [151, 413] on input "checkbox" at bounding box center [160, 415] width 29 height 11
checkbox input "false"
type input "2020"
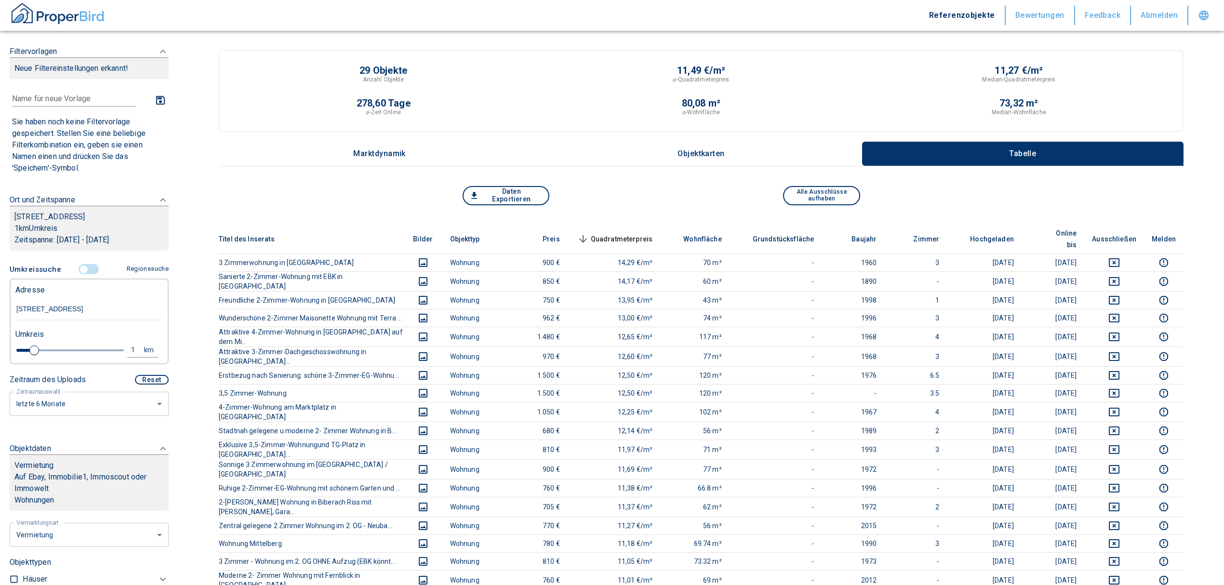
click at [618, 233] on span "Quadratmeterpreis sorted descending" at bounding box center [614, 239] width 78 height 12
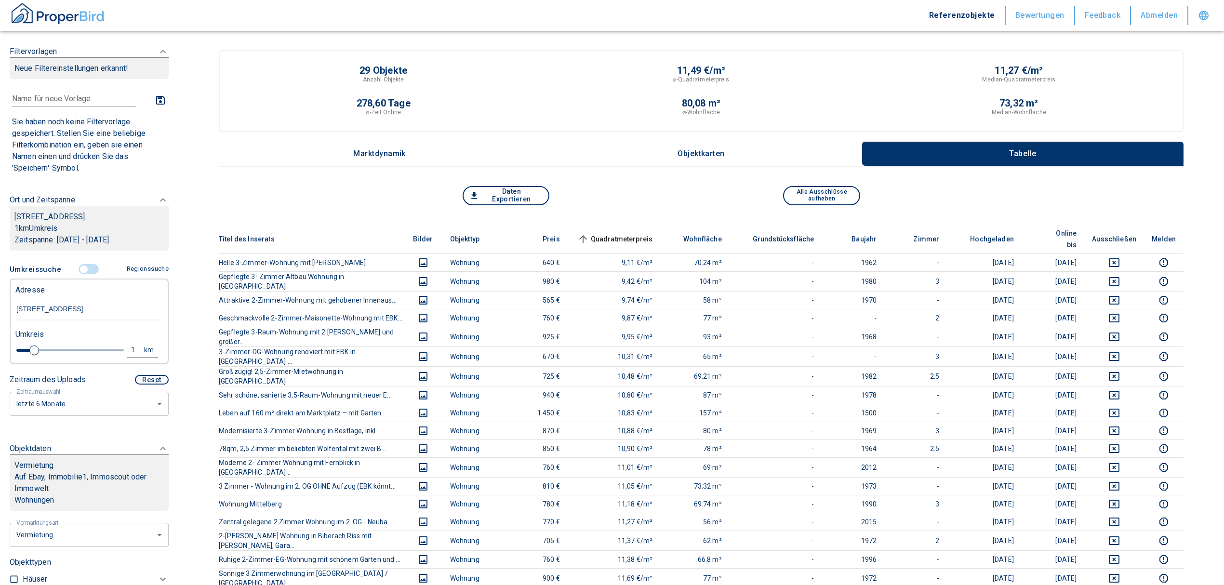
click at [632, 233] on span "Quadratmeterpreis sorted ascending" at bounding box center [614, 239] width 78 height 12
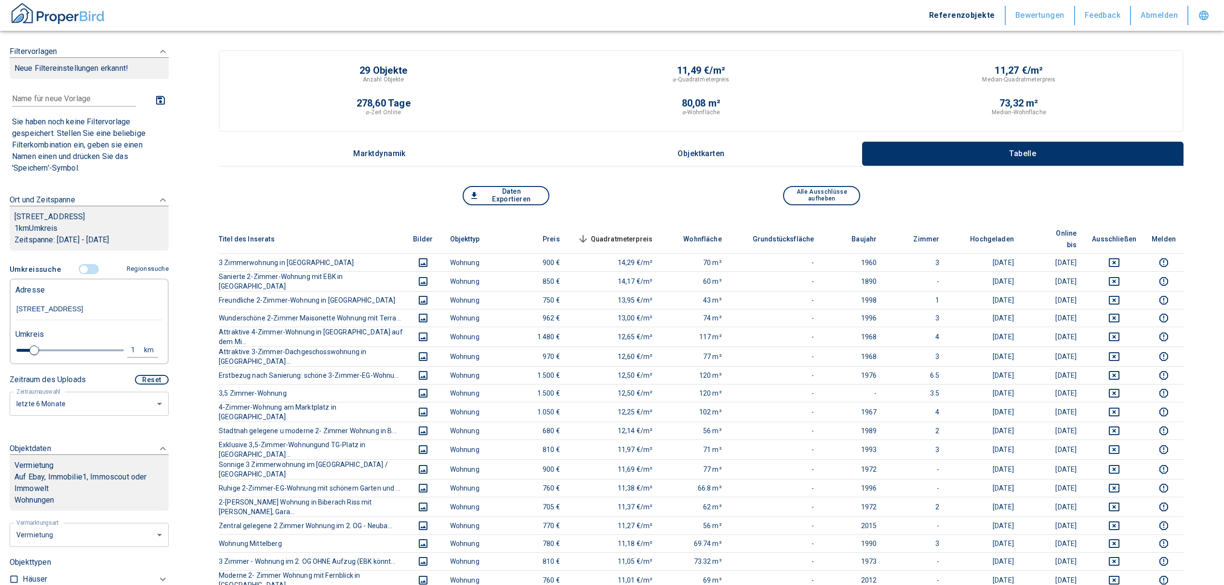
click at [633, 233] on span "Quadratmeterpreis sorted descending" at bounding box center [614, 239] width 78 height 12
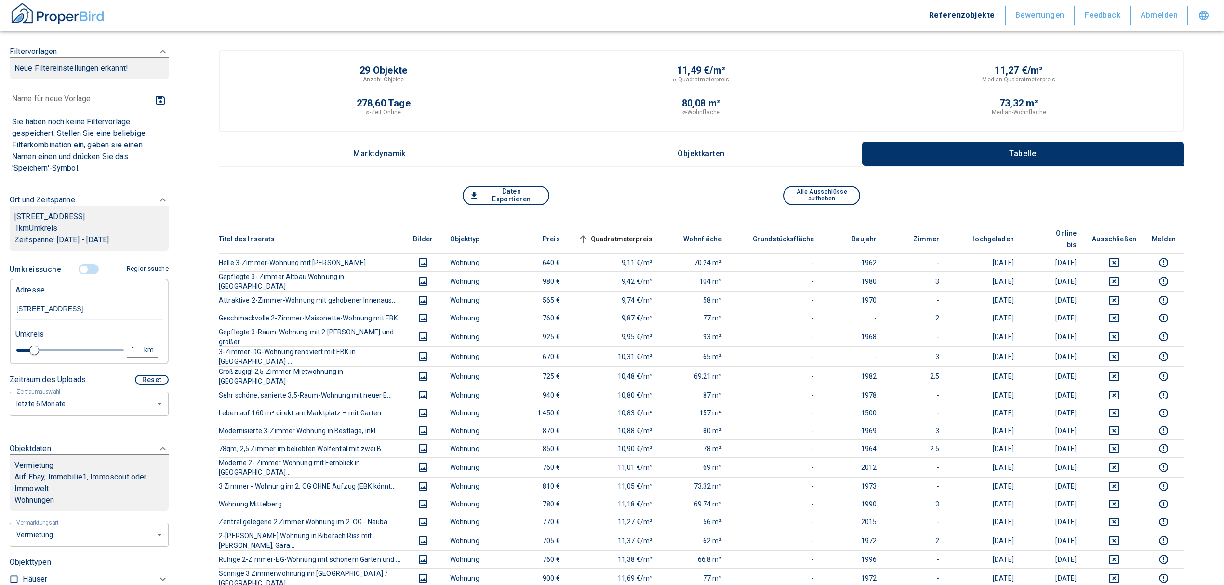
click at [77, 269] on input "controlled" at bounding box center [83, 269] width 29 height 11
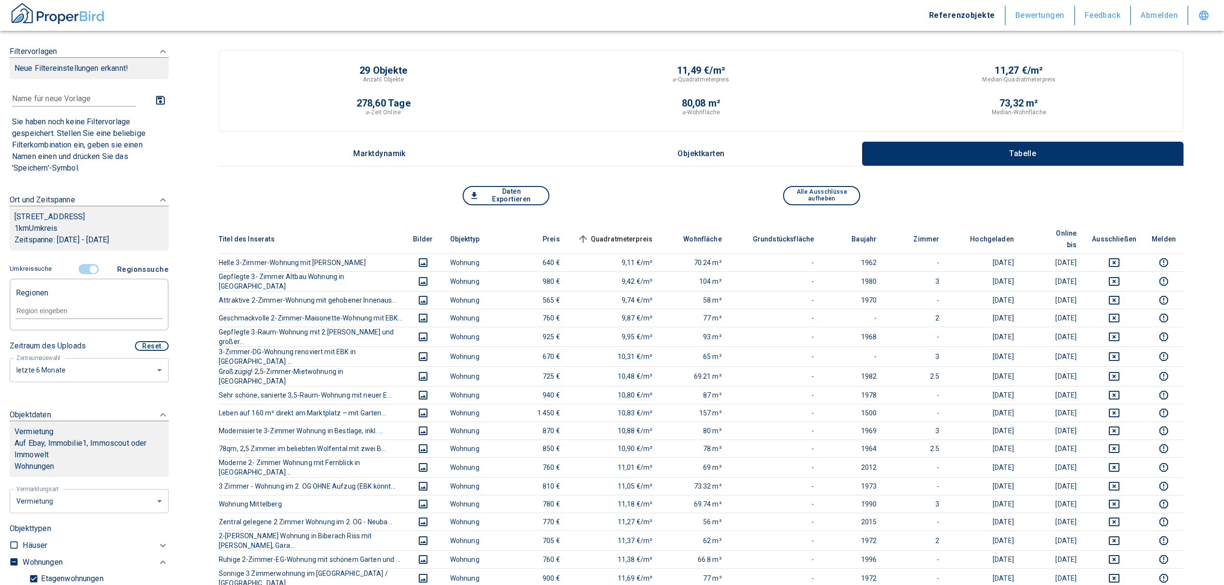
click at [44, 308] on input "text" at bounding box center [88, 310] width 147 height 9
click at [109, 330] on li "88400 Biberach an der Riß" at bounding box center [84, 332] width 138 height 17
type input "88400"
type input "2020"
type input "999999990"
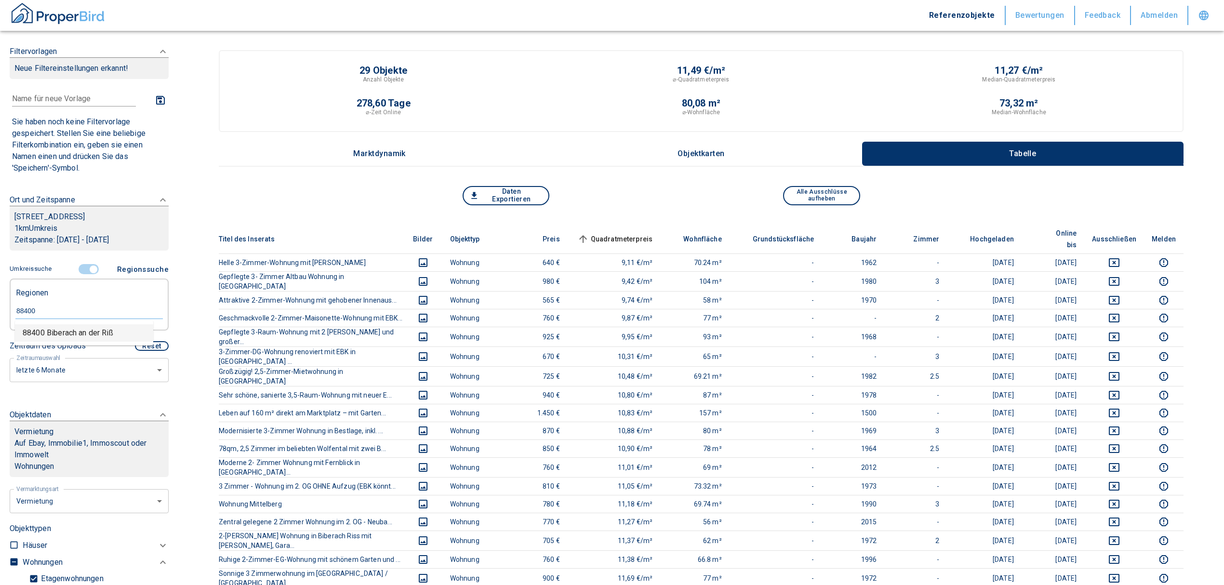
type input "88400 Biberach an der Riß"
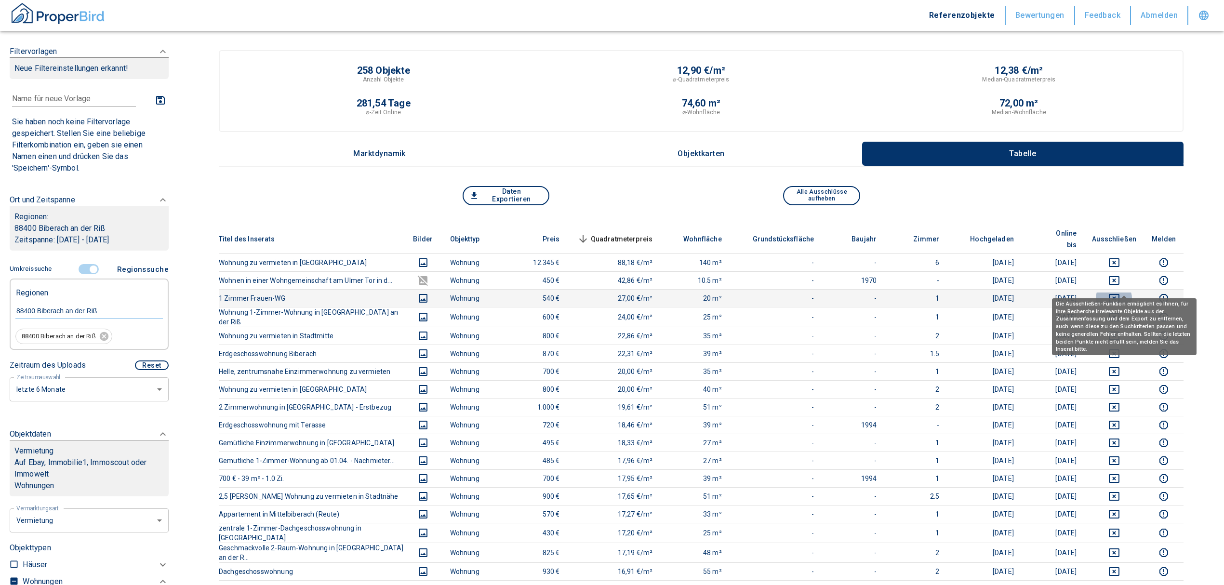
click at [1120, 292] on icon "deselect this listing" at bounding box center [1114, 298] width 12 height 12
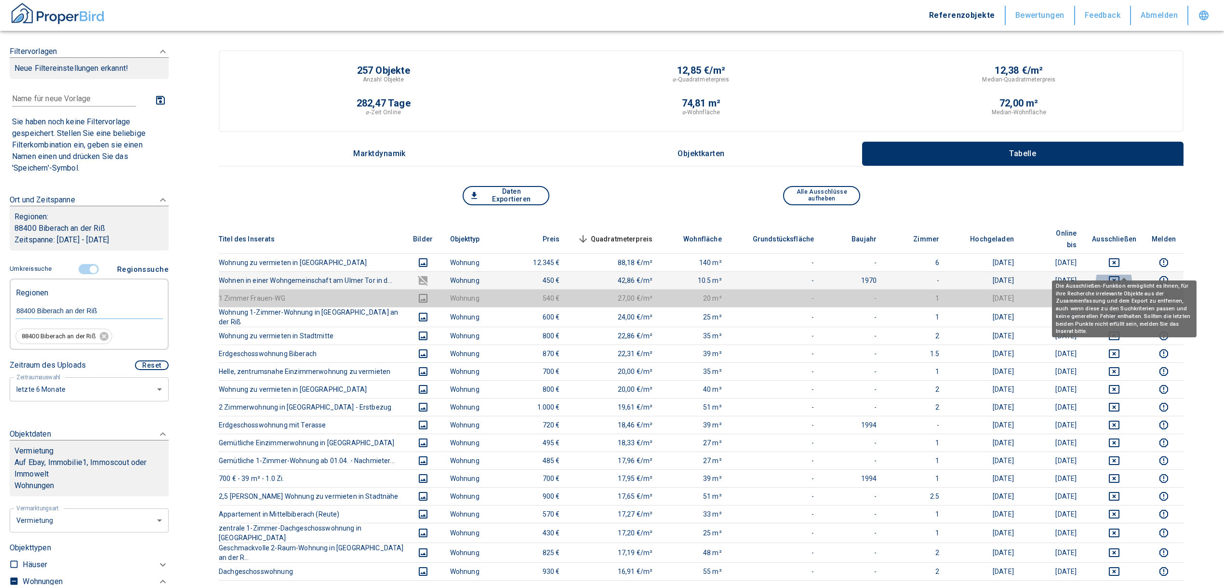
click at [1118, 276] on icon "deselect this listing" at bounding box center [1114, 280] width 11 height 9
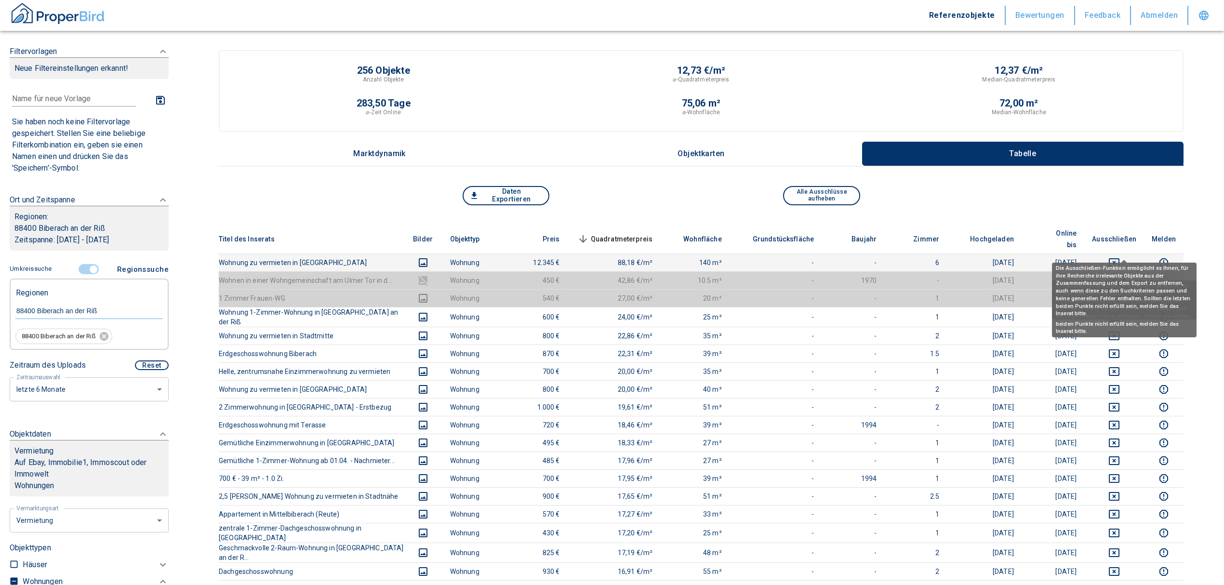
click at [1120, 257] on icon "deselect this listing" at bounding box center [1114, 263] width 12 height 12
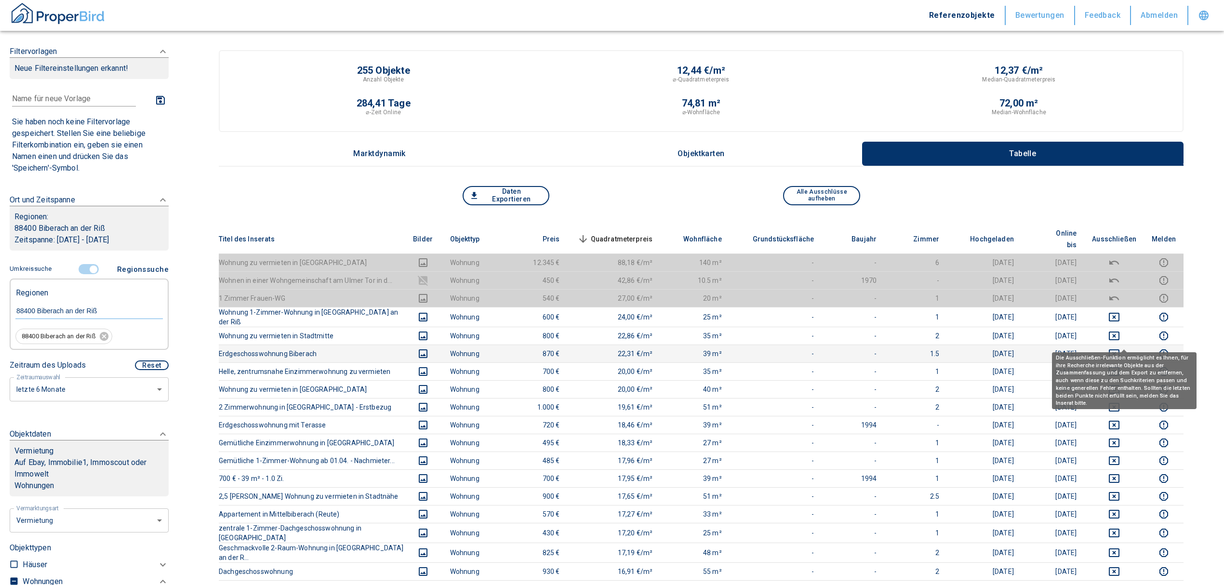
drag, startPoint x: 1129, startPoint y: 339, endPoint x: 1126, endPoint y: 317, distance: 22.9
click at [1120, 348] on icon "deselect this listing" at bounding box center [1114, 354] width 12 height 12
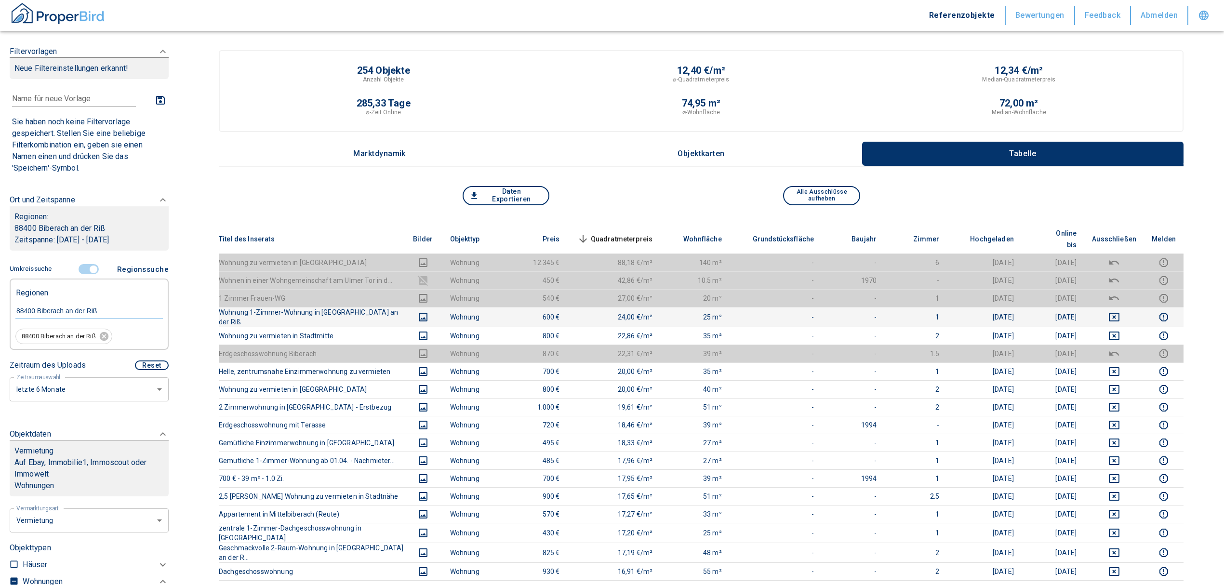
click at [1125, 311] on td at bounding box center [1114, 317] width 60 height 20
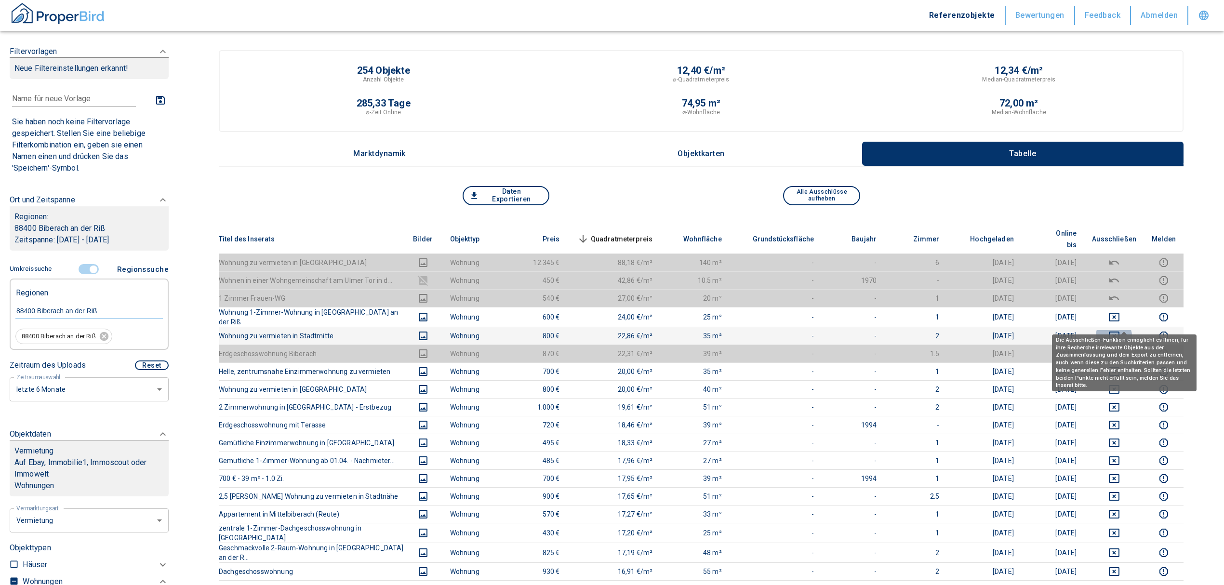
click at [1120, 330] on icon "deselect this listing" at bounding box center [1114, 336] width 12 height 12
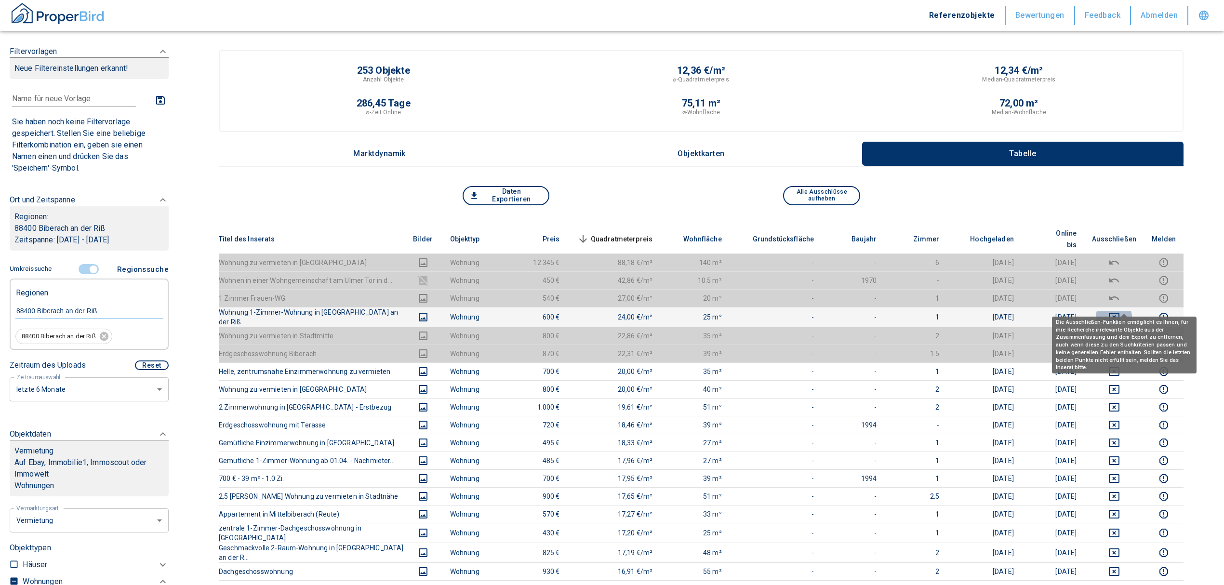
click at [1120, 311] on icon "deselect this listing" at bounding box center [1114, 317] width 12 height 12
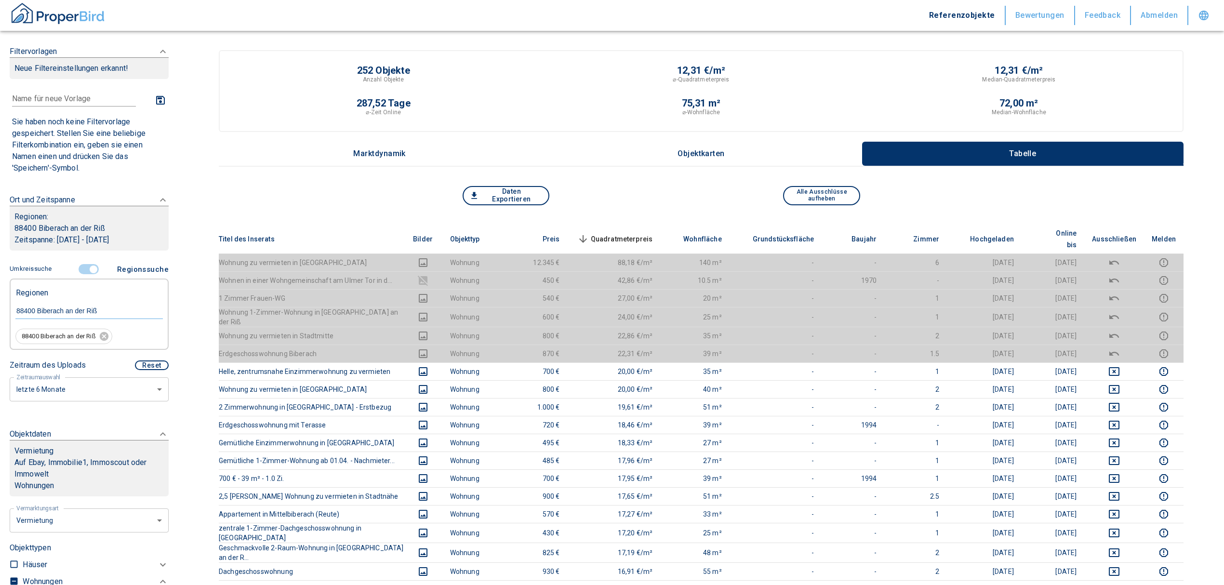
click at [644, 233] on span "Quadratmeterpreis sorted descending" at bounding box center [614, 239] width 78 height 12
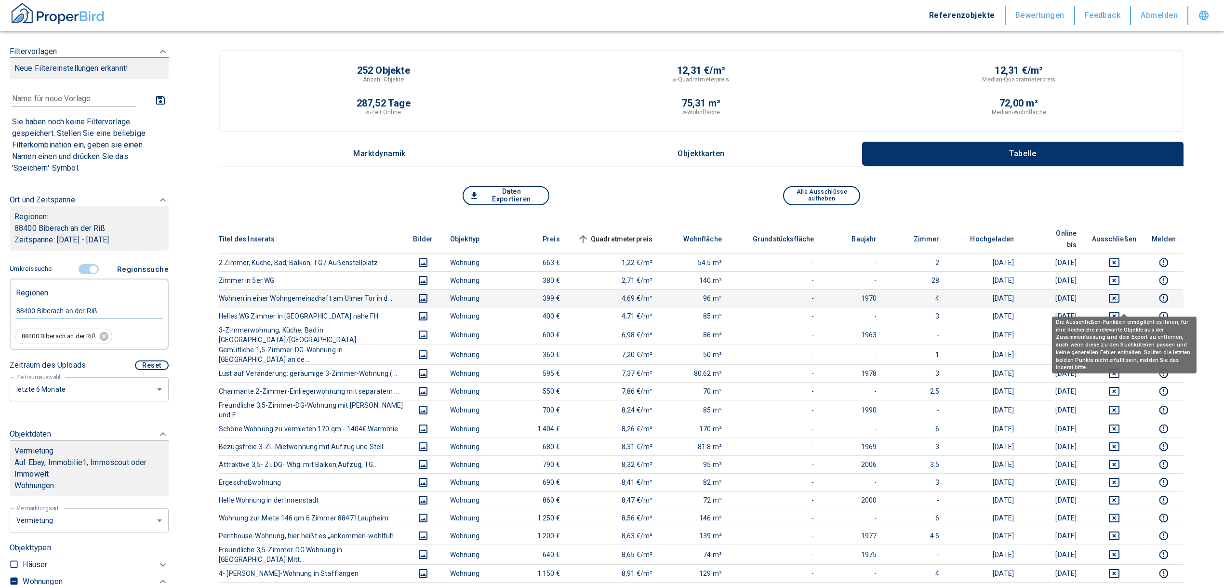
drag, startPoint x: 1123, startPoint y: 304, endPoint x: 1124, endPoint y: 277, distance: 27.0
click at [1120, 310] on icon "deselect this listing" at bounding box center [1114, 316] width 12 height 12
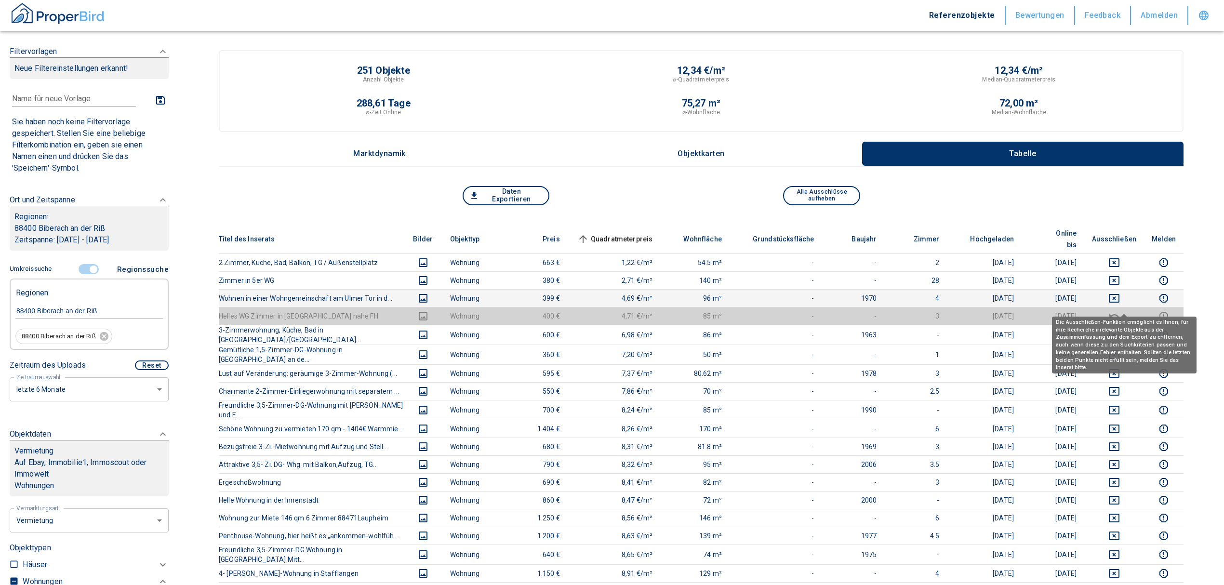
click at [1124, 289] on td at bounding box center [1114, 298] width 60 height 18
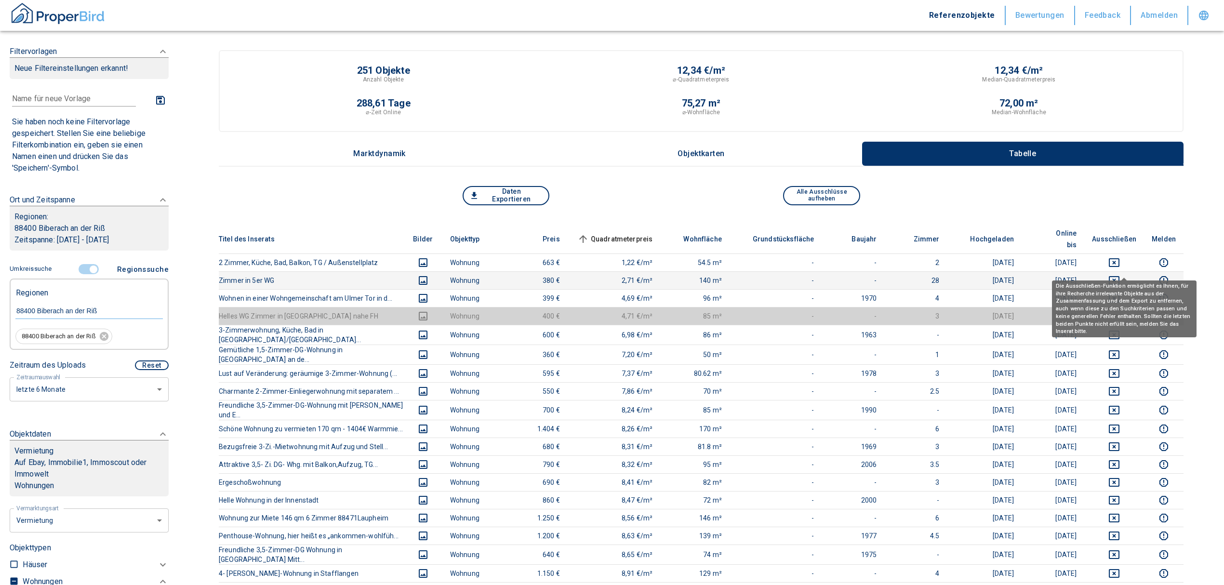
click at [1119, 276] on icon "deselect this listing" at bounding box center [1114, 280] width 11 height 9
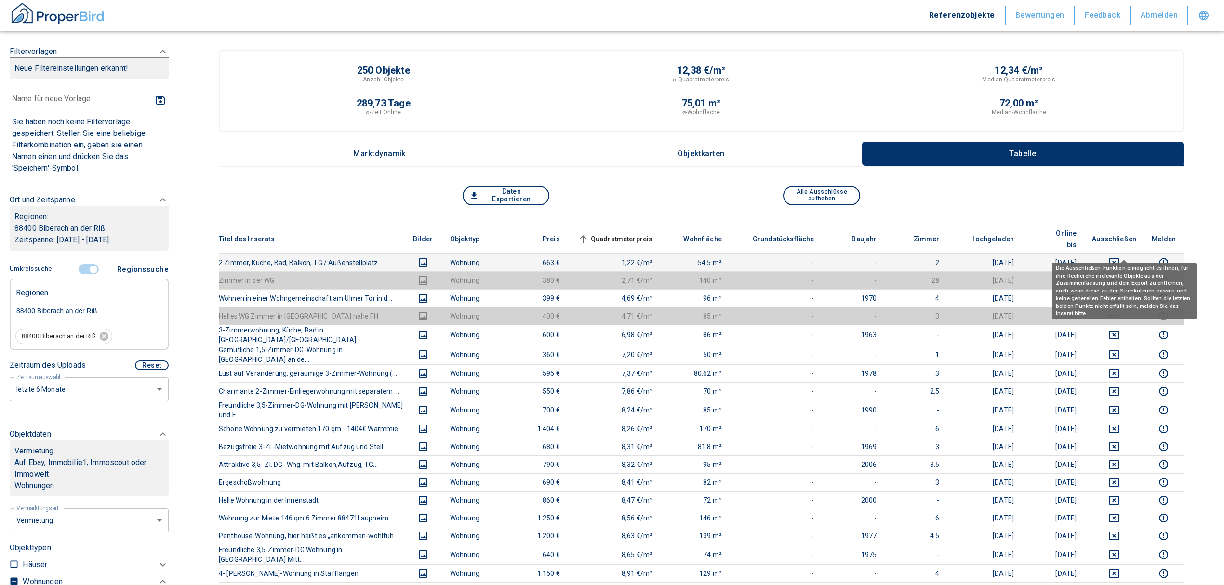
click at [1120, 257] on icon "deselect this listing" at bounding box center [1114, 263] width 12 height 12
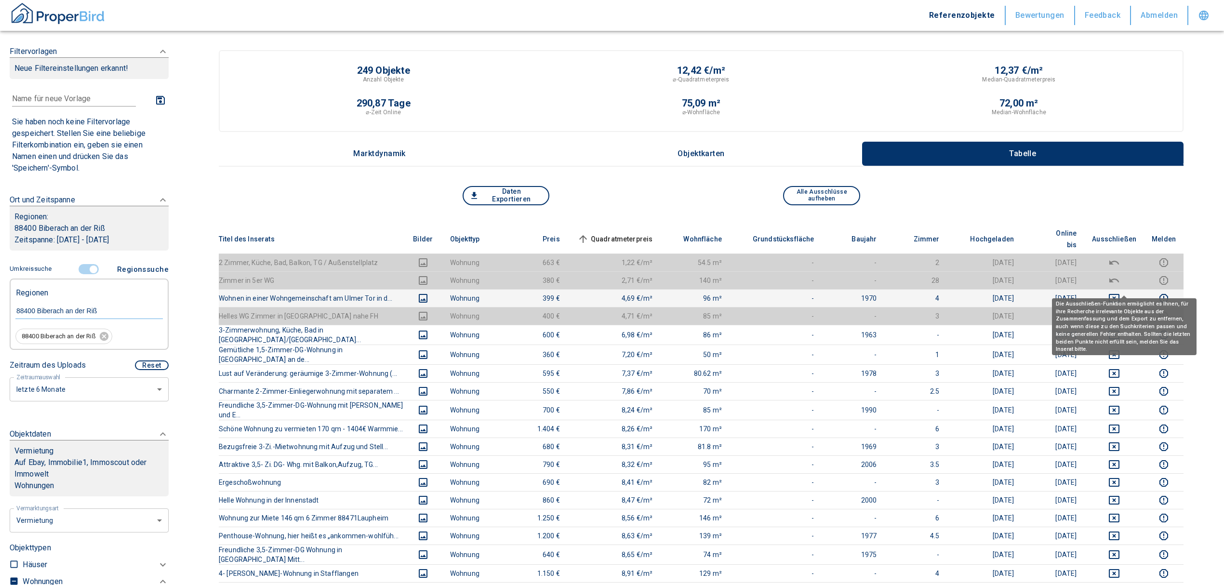
click at [1120, 292] on icon "deselect this listing" at bounding box center [1114, 298] width 12 height 12
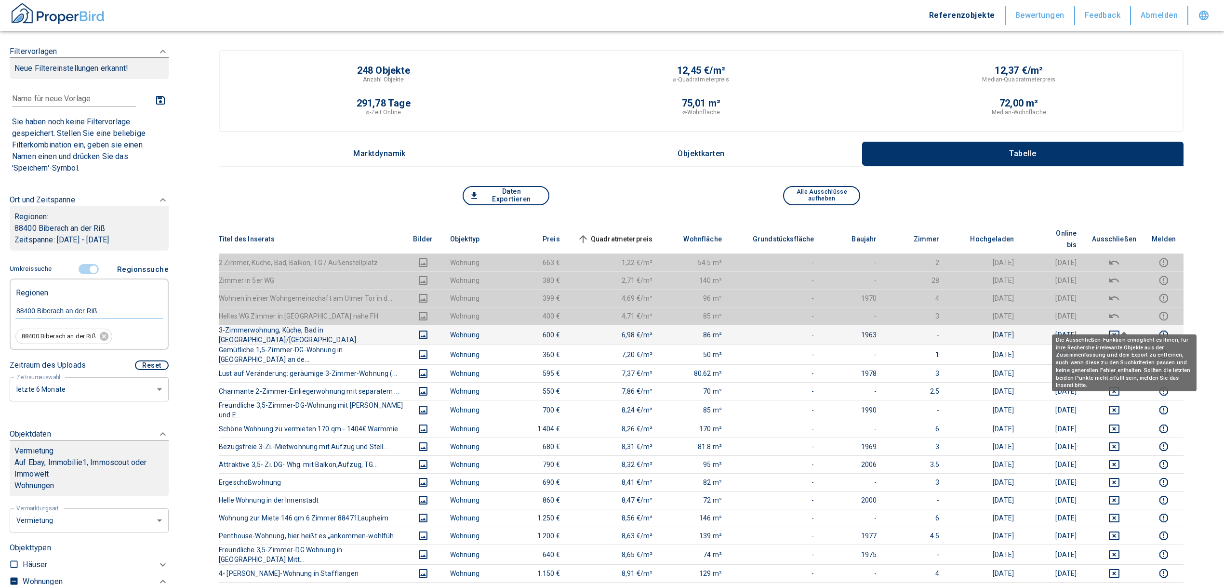
click at [1120, 329] on icon "deselect this listing" at bounding box center [1114, 335] width 12 height 12
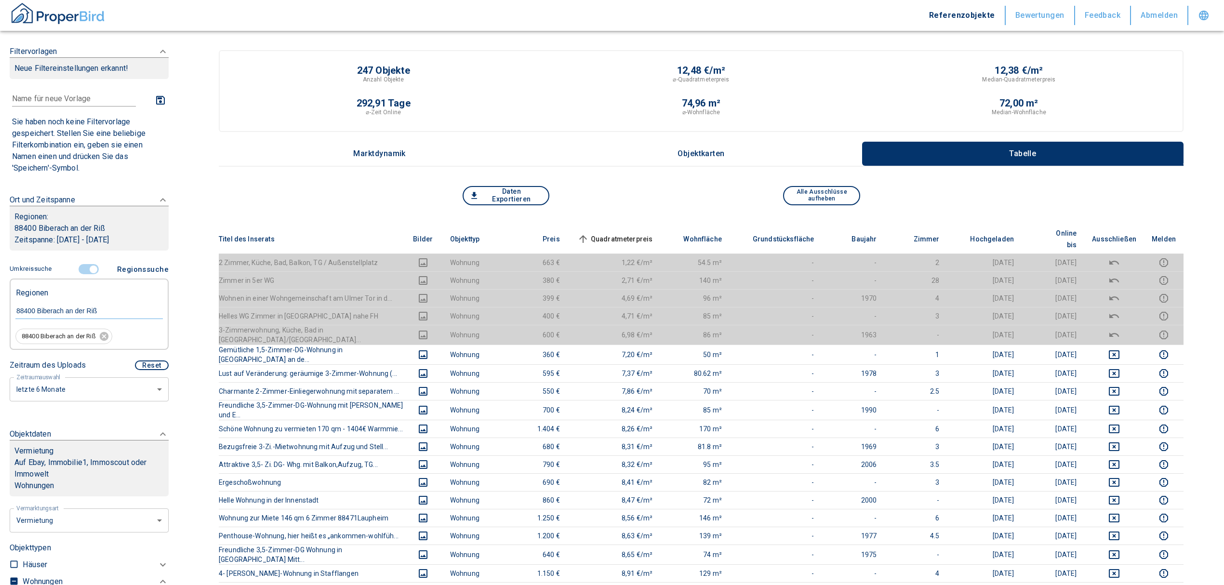
click at [625, 233] on span "Quadratmeterpreis sorted ascending" at bounding box center [614, 239] width 78 height 12
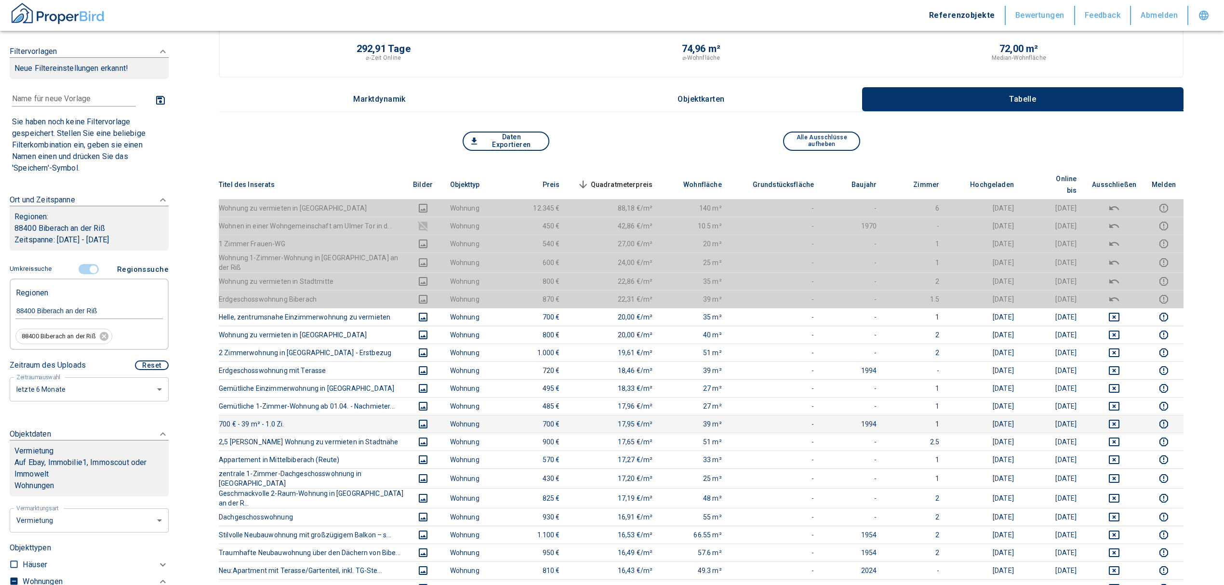
scroll to position [128, 0]
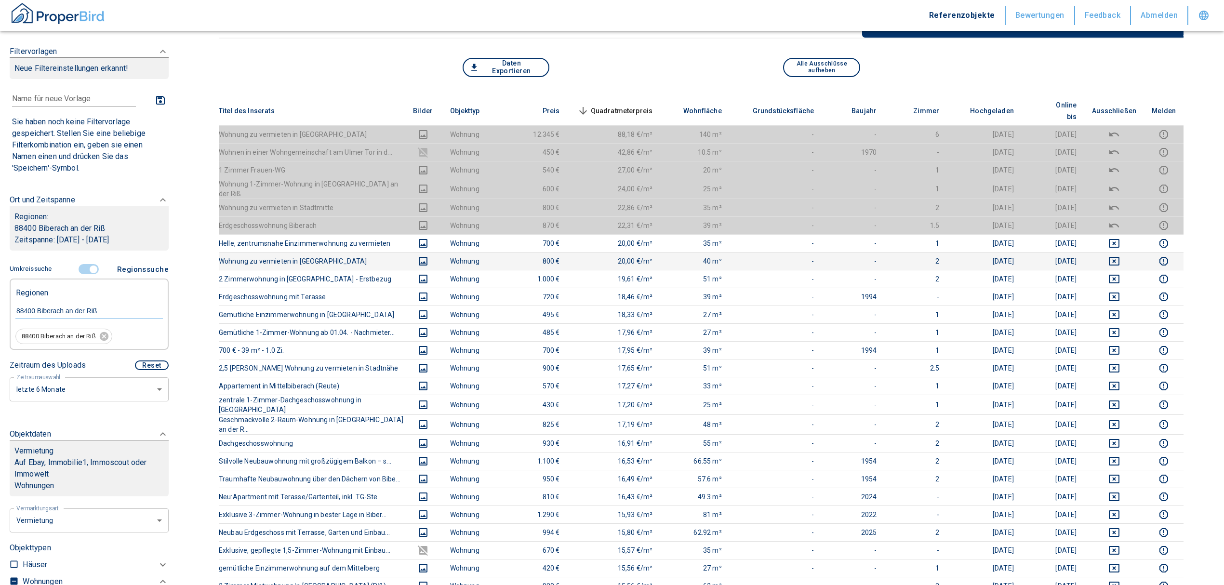
click at [1119, 257] on icon "deselect this listing" at bounding box center [1114, 261] width 11 height 9
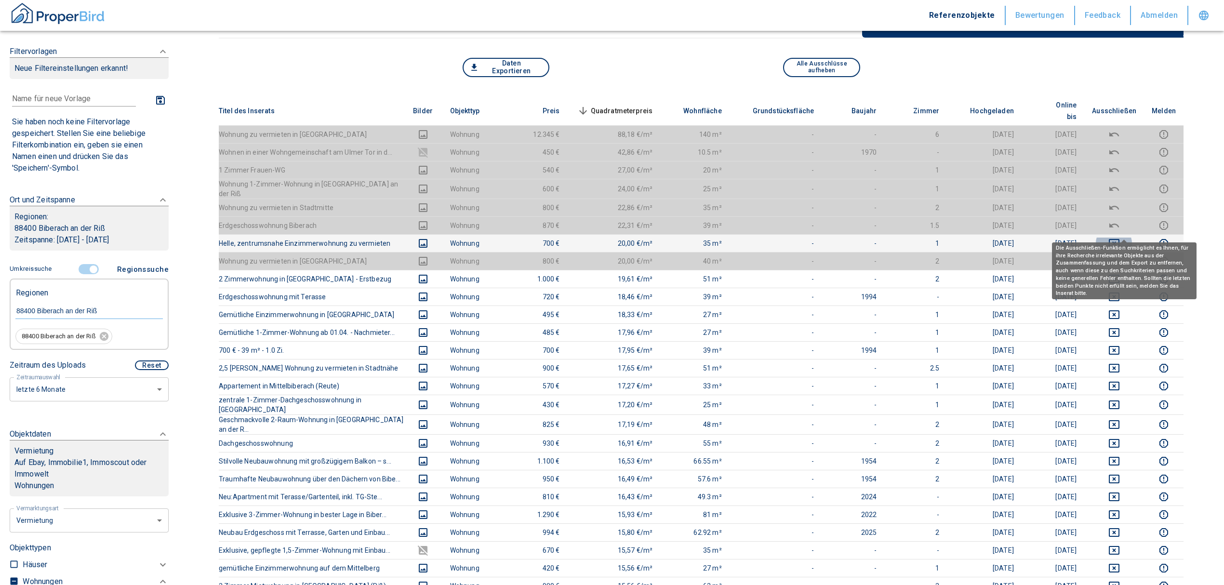
click at [1119, 239] on icon "deselect this listing" at bounding box center [1114, 243] width 11 height 9
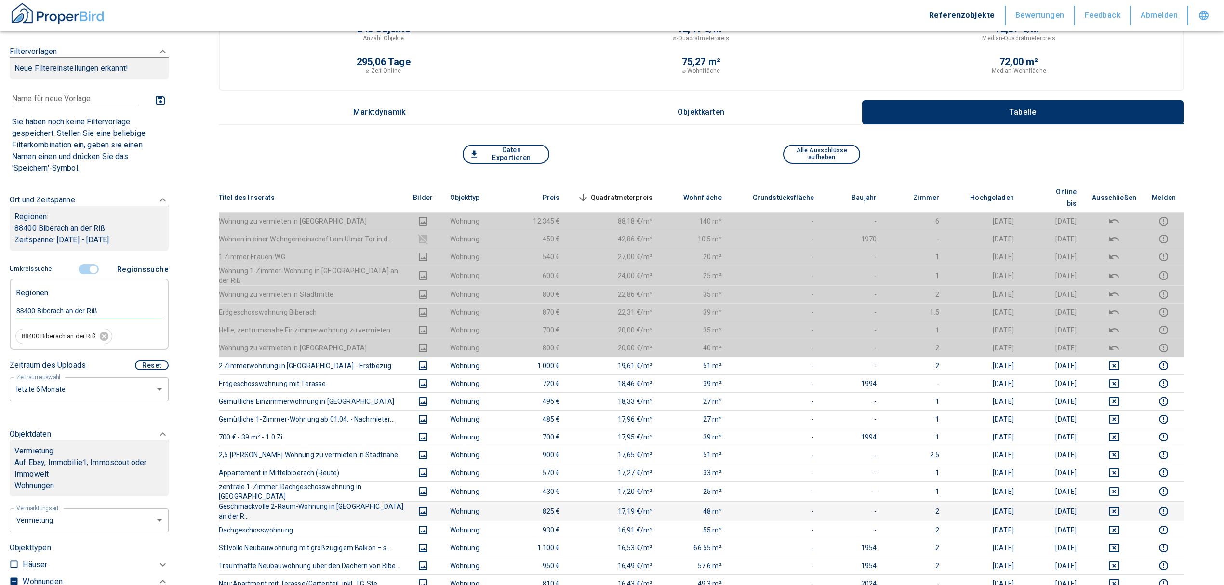
scroll to position [64, 0]
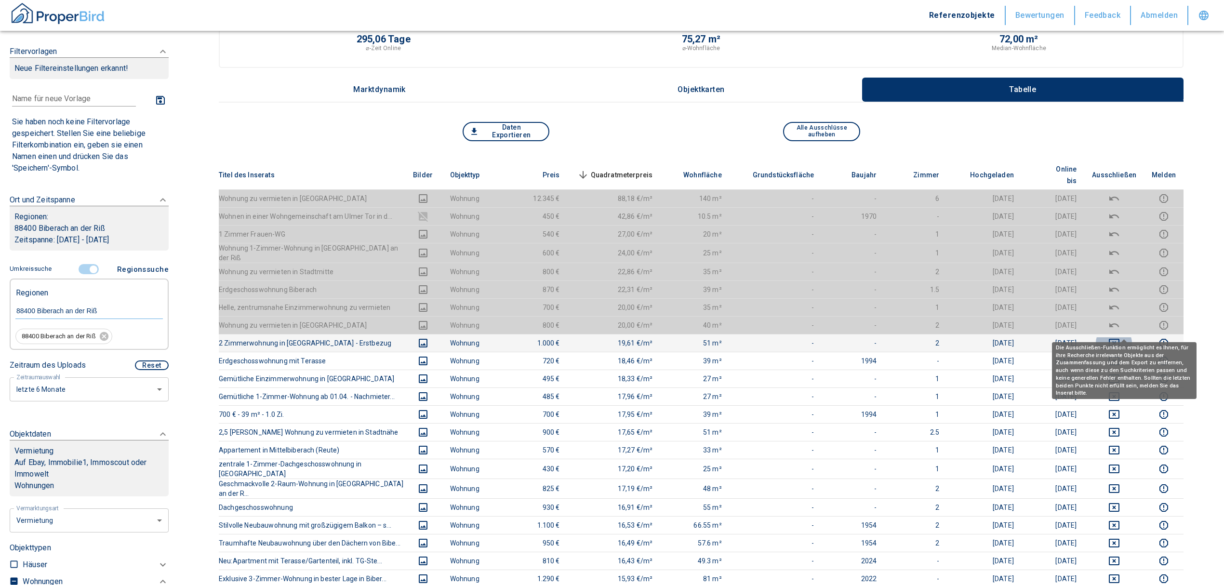
click at [1120, 337] on icon "deselect this listing" at bounding box center [1114, 343] width 12 height 12
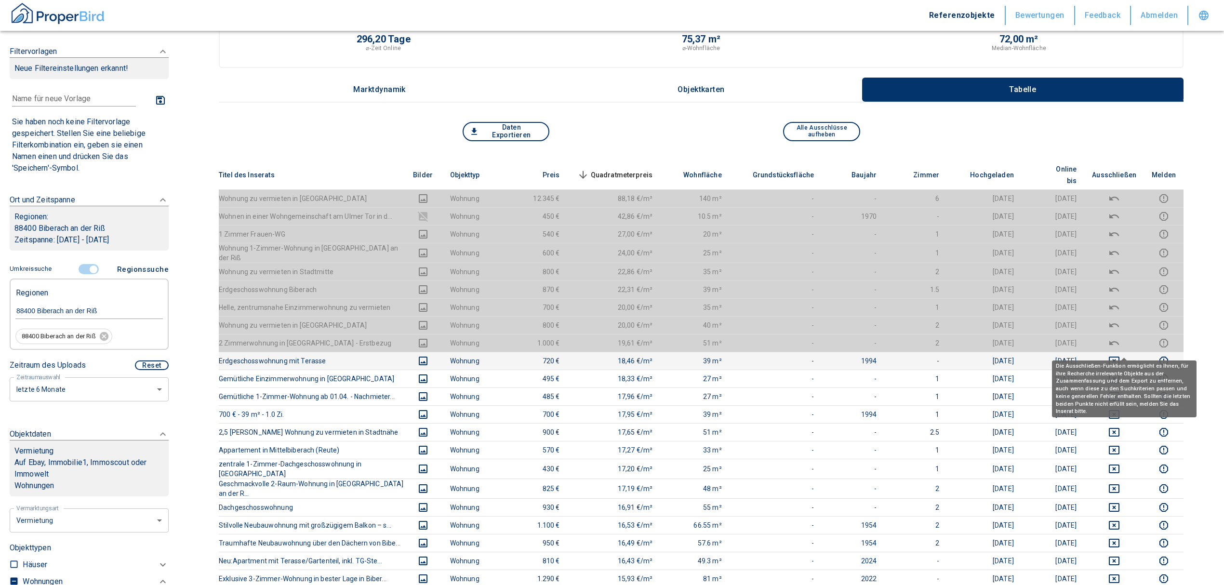
click at [1120, 355] on icon "deselect this listing" at bounding box center [1114, 361] width 12 height 12
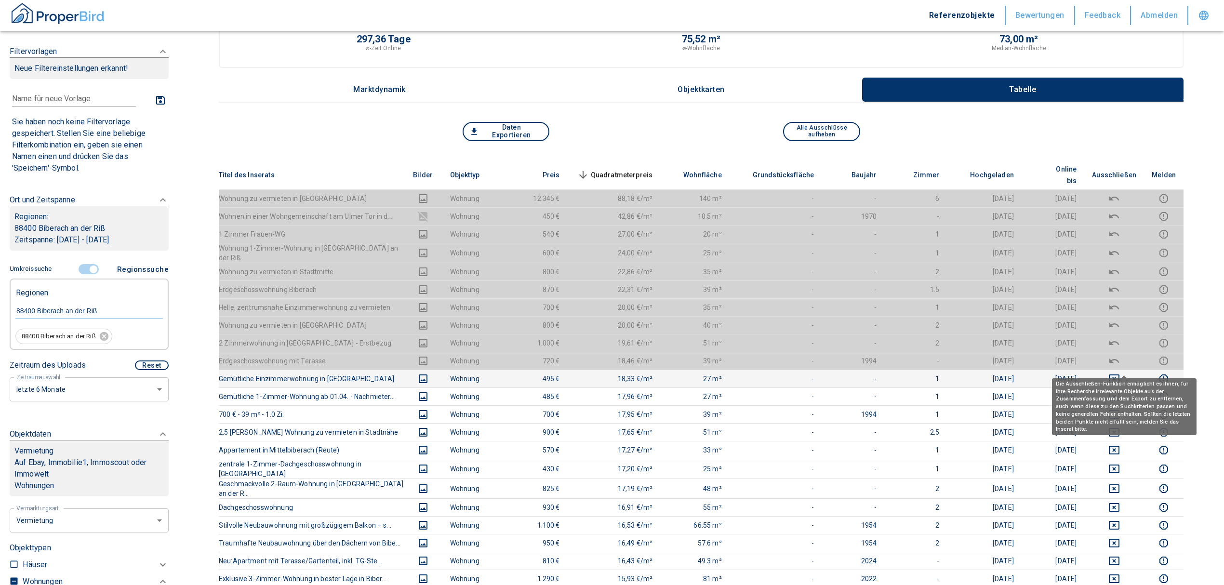
click at [1120, 373] on icon "deselect this listing" at bounding box center [1114, 379] width 12 height 12
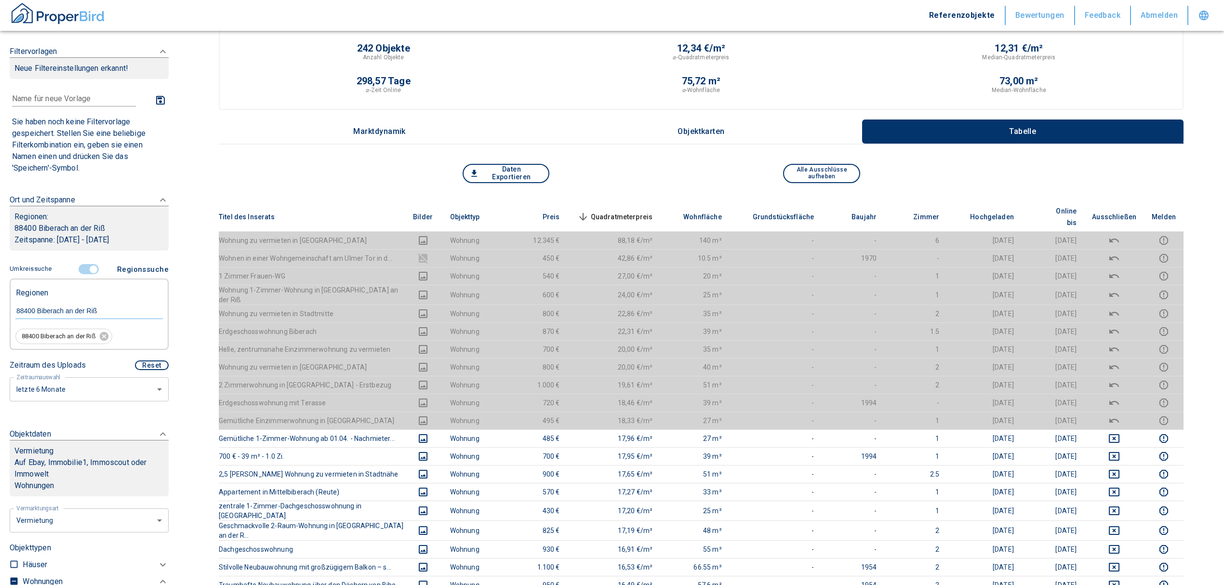
scroll to position [0, 0]
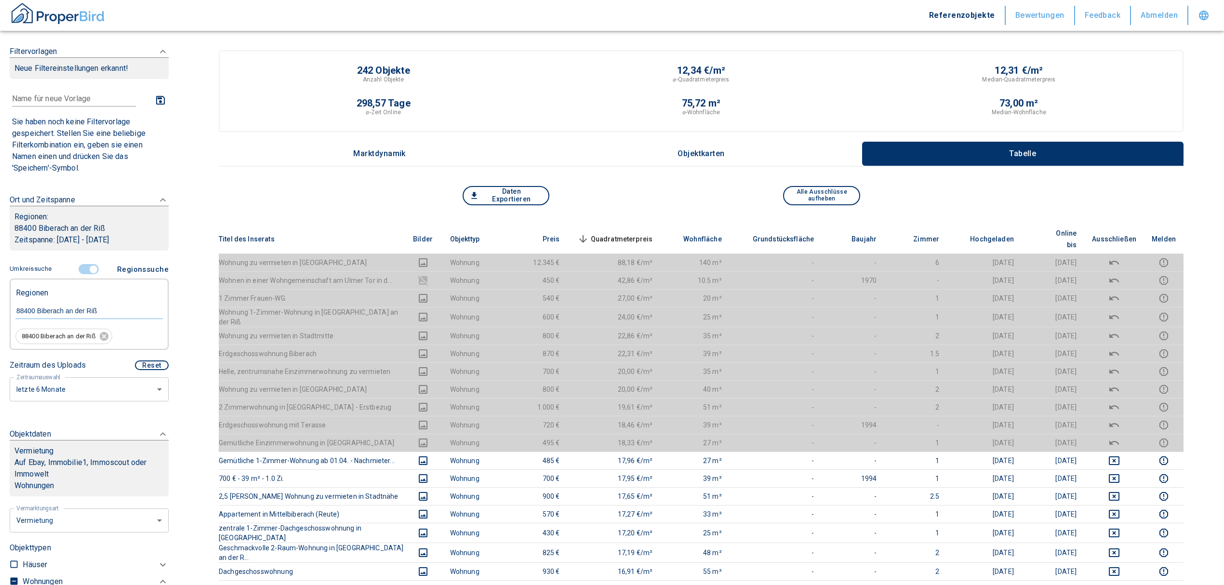
click at [630, 233] on span "Quadratmeterpreis sorted descending" at bounding box center [614, 239] width 78 height 12
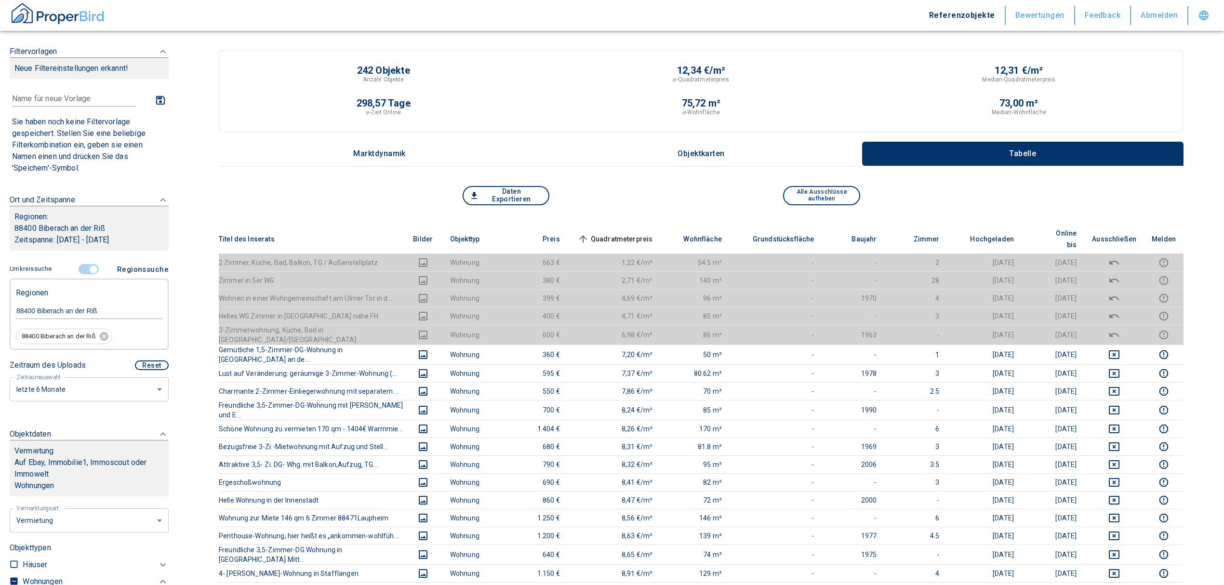
click at [629, 233] on span "Quadratmeterpreis sorted ascending" at bounding box center [614, 239] width 78 height 12
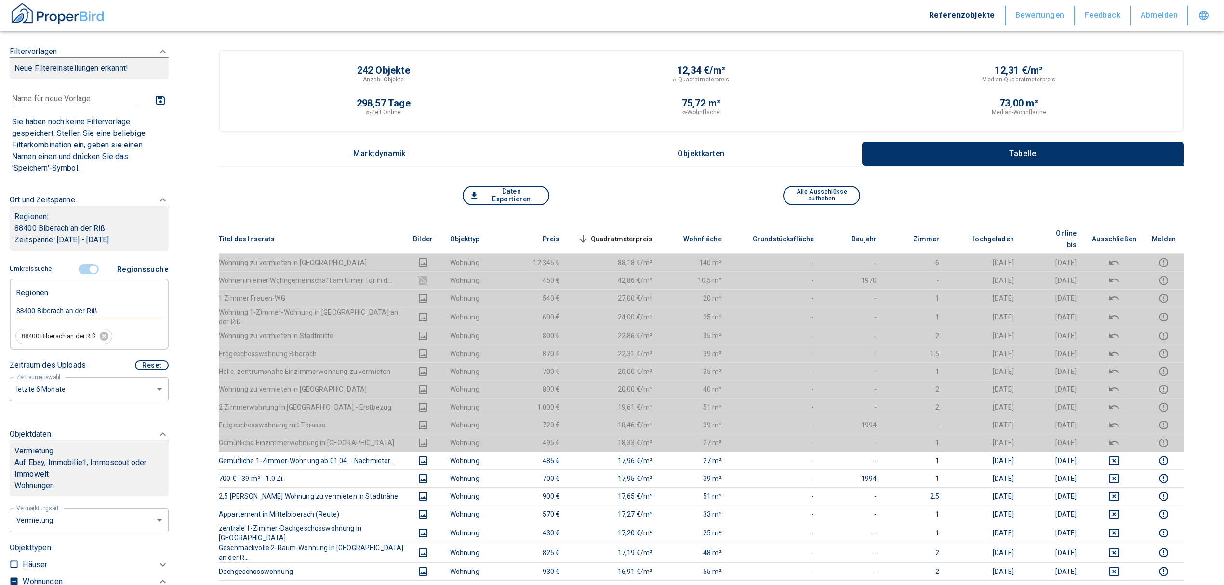
click at [639, 233] on span "Quadratmeterpreis sorted descending" at bounding box center [614, 239] width 78 height 12
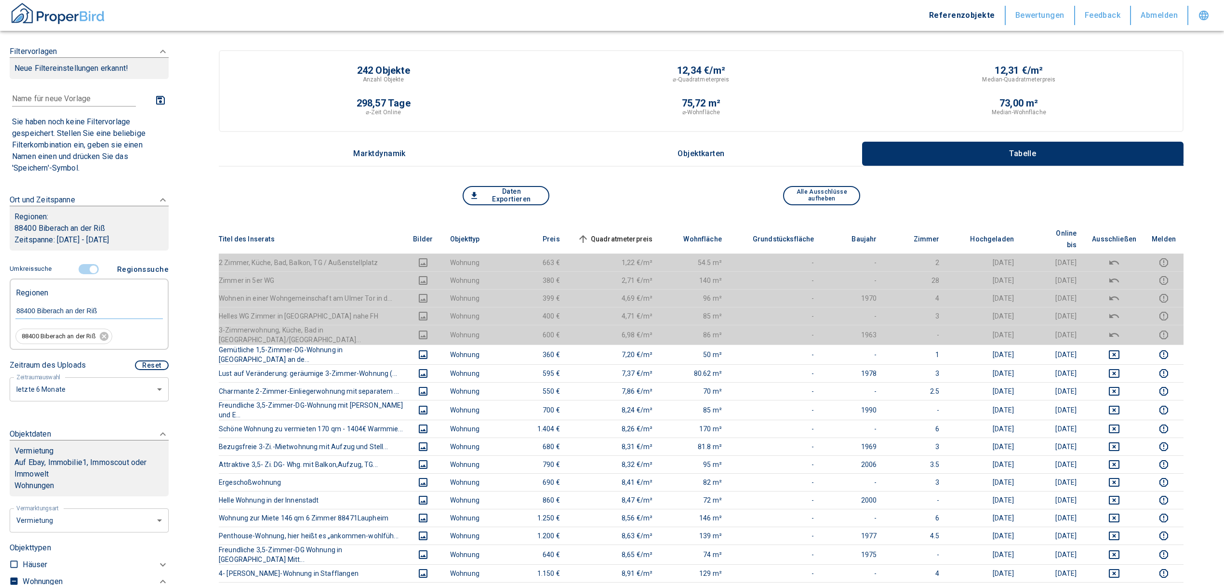
click at [91, 264] on input "controlled" at bounding box center [93, 269] width 29 height 11
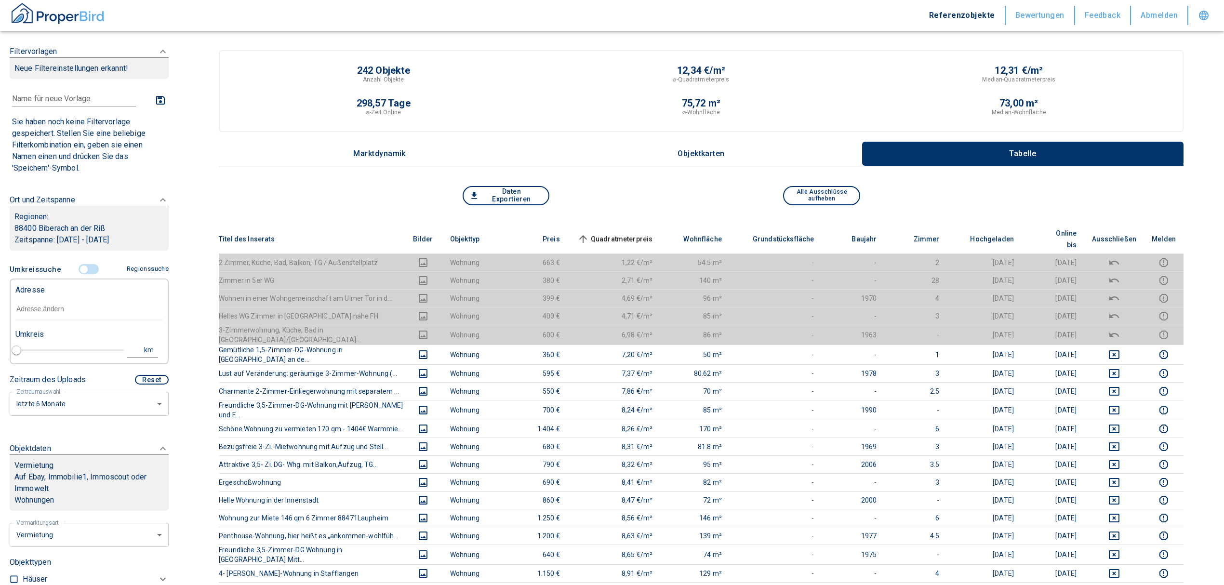
click at [73, 306] on input "text" at bounding box center [88, 309] width 147 height 22
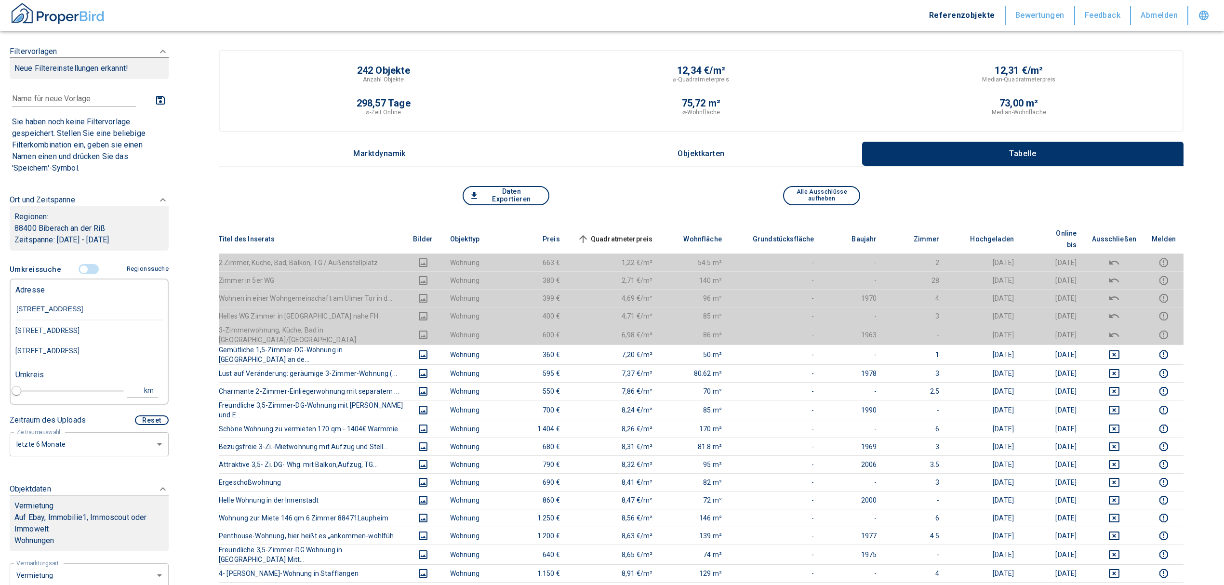
type input "[STREET_ADDRESS]"
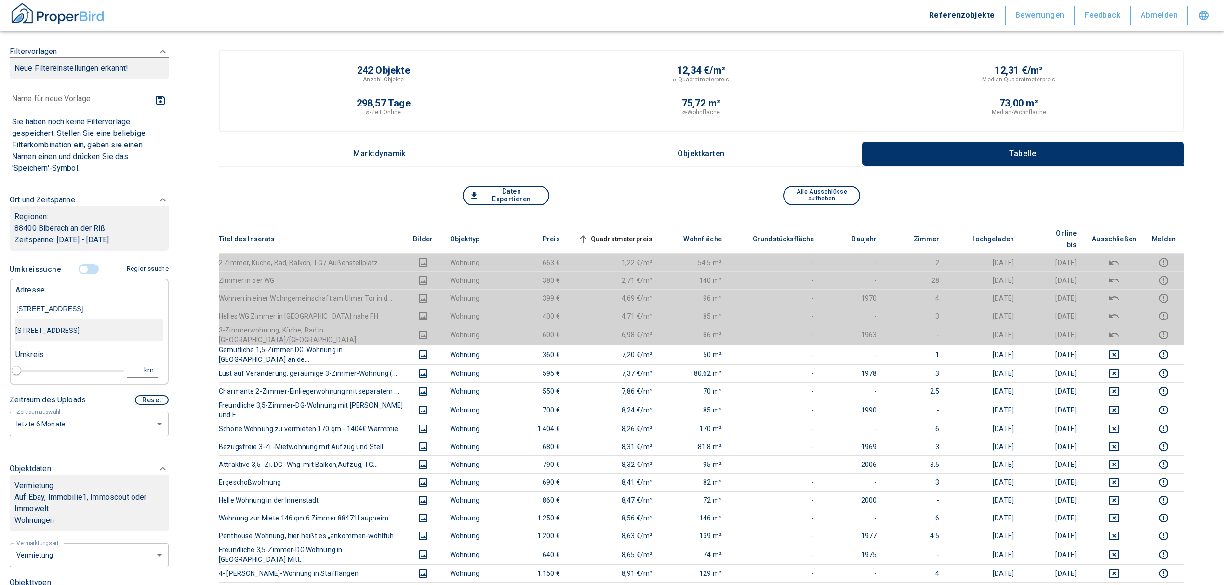
click at [110, 332] on div "[STREET_ADDRESS]" at bounding box center [88, 330] width 147 height 20
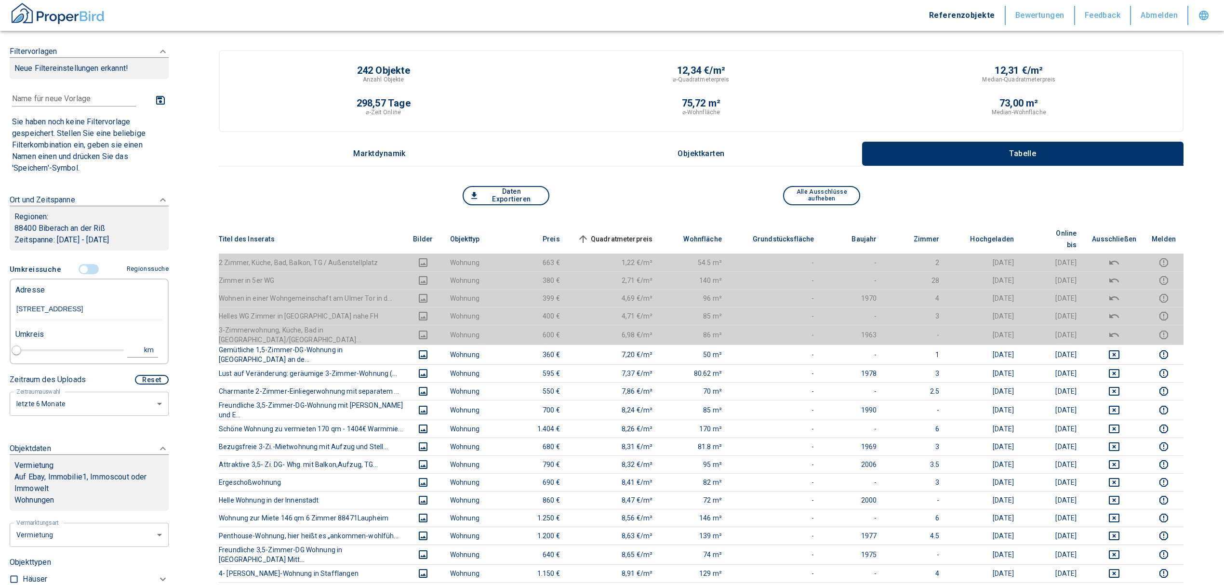
type input "2020"
type input "999999990"
type input "[STREET_ADDRESS]"
type input "1"
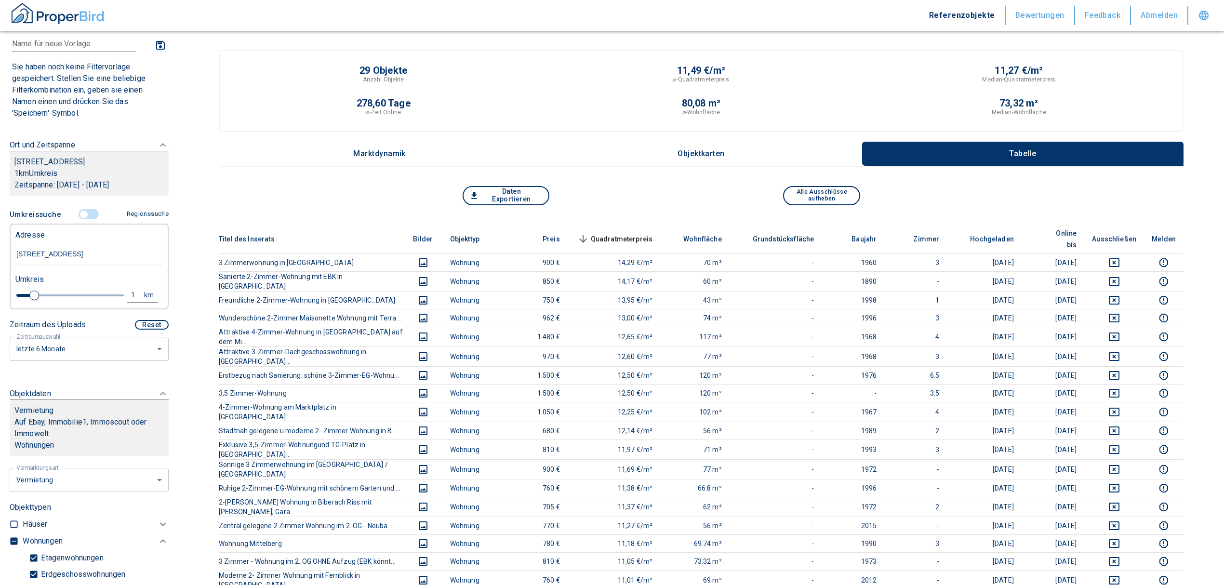
scroll to position [128, 0]
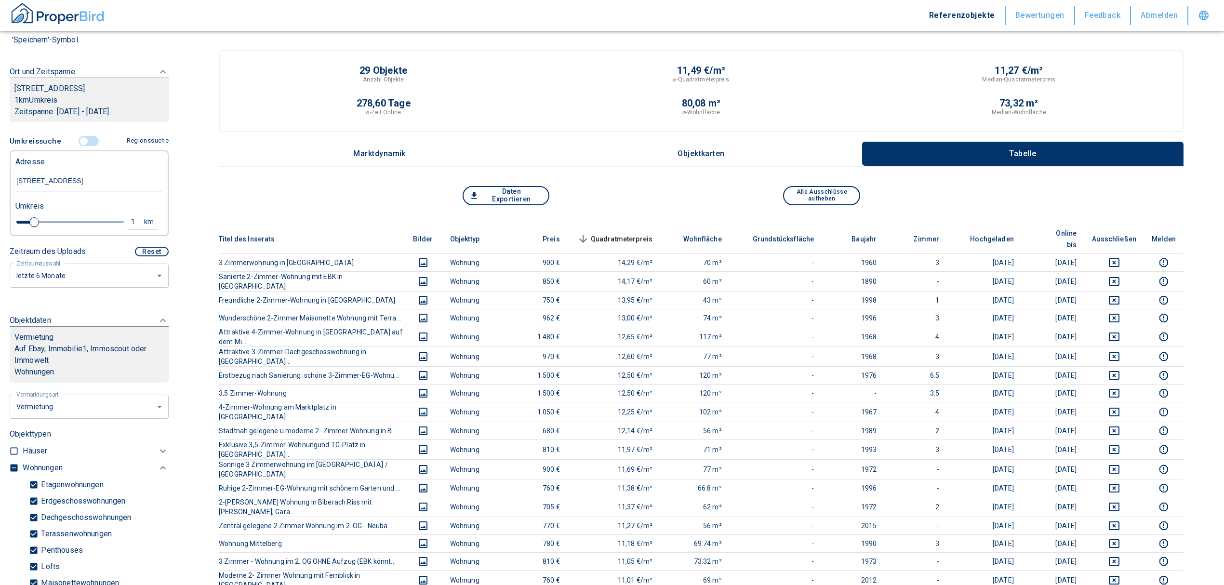
type input "[STREET_ADDRESS]"
